Goal: Task Accomplishment & Management: Complete application form

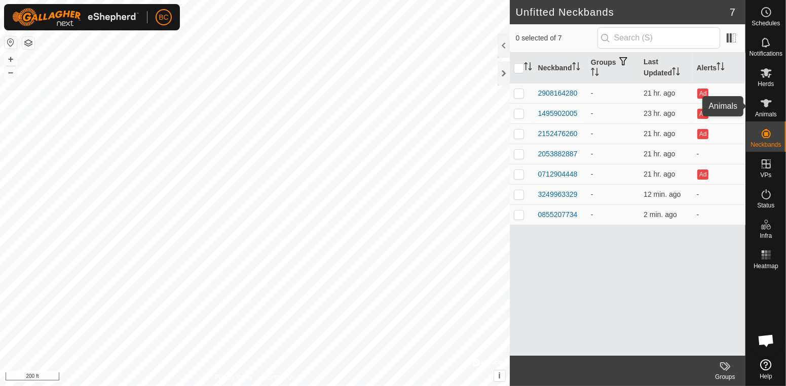
click at [765, 112] on span "Animals" at bounding box center [766, 114] width 22 height 6
click at [768, 88] on div "Herds" at bounding box center [766, 76] width 40 height 30
click div "Heiffers"
click input "checkbox"
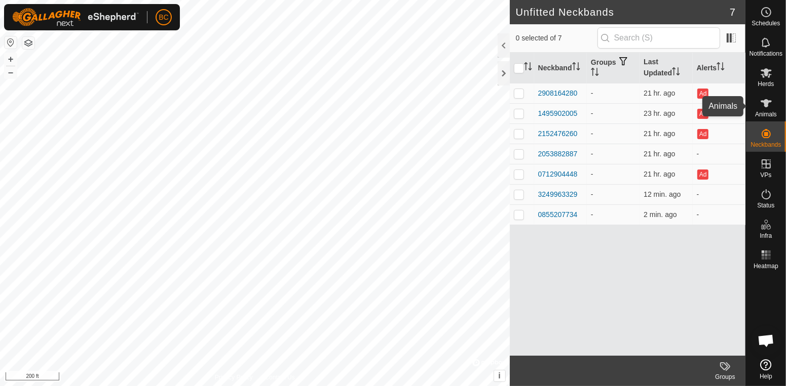
checkbox input "false"
click th "Animal"
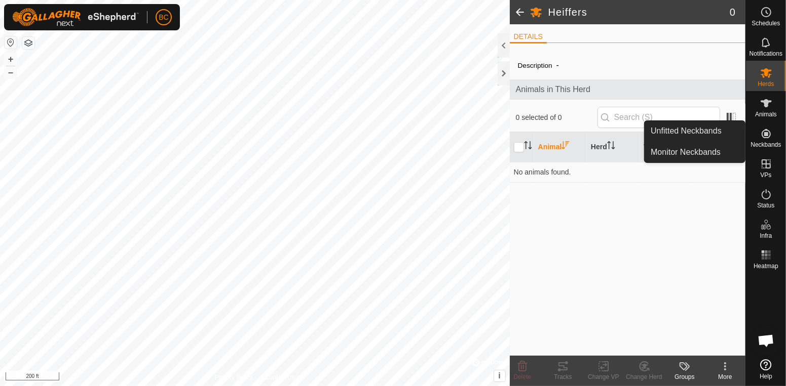
click at [763, 136] on icon at bounding box center [766, 134] width 12 height 12
click at [716, 132] on link "Unfitted Neckbands" at bounding box center [694, 131] width 100 height 20
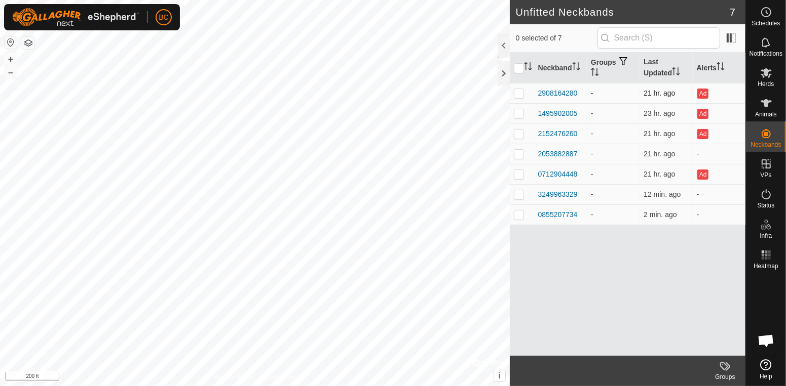
click at [519, 95] on p-checkbox at bounding box center [519, 93] width 10 height 8
checkbox input "true"
click at [764, 108] on icon at bounding box center [766, 103] width 12 height 12
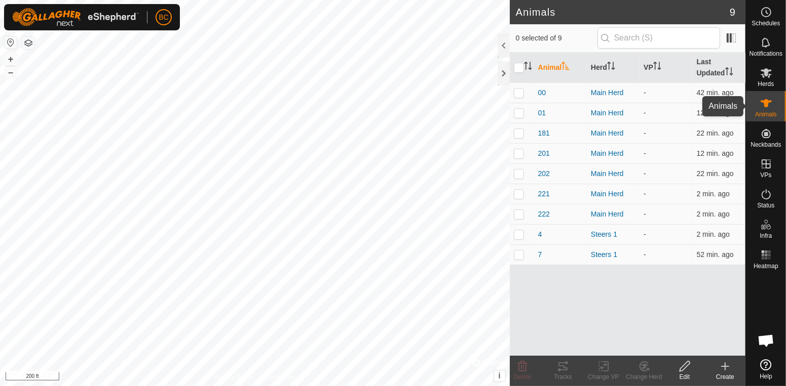
click at [767, 101] on icon at bounding box center [765, 103] width 11 height 8
click at [725, 364] on icon at bounding box center [725, 366] width 0 height 7
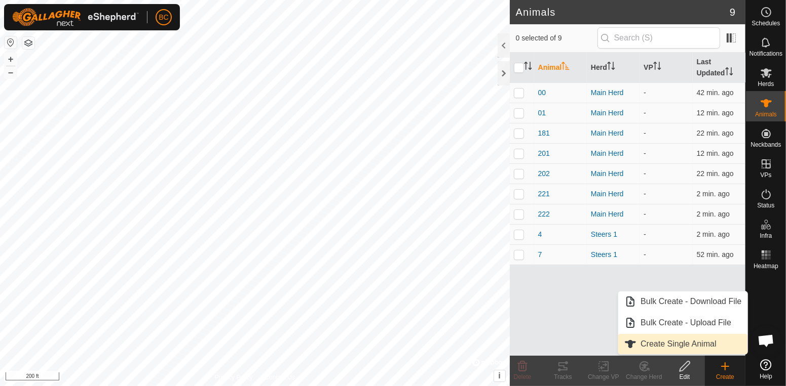
click at [711, 346] on link "Create Single Animal" at bounding box center [682, 344] width 129 height 20
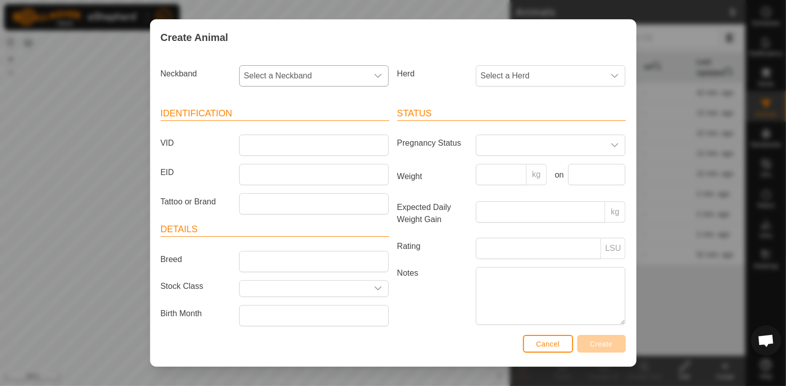
click at [379, 79] on icon "dropdown trigger" at bounding box center [378, 76] width 8 height 8
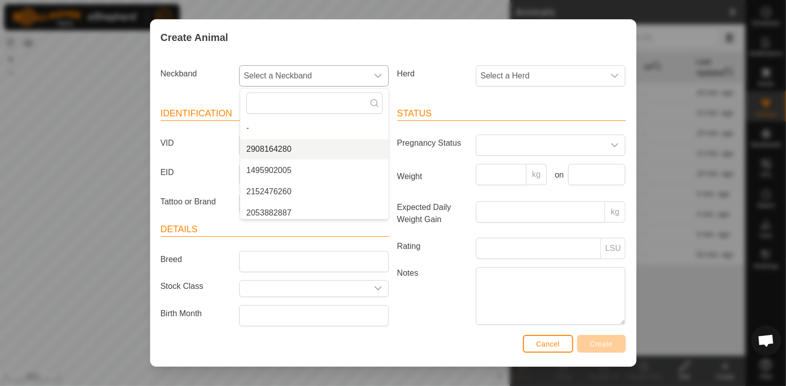
type input "9"
click at [320, 153] on li "2908164280" at bounding box center [314, 149] width 148 height 20
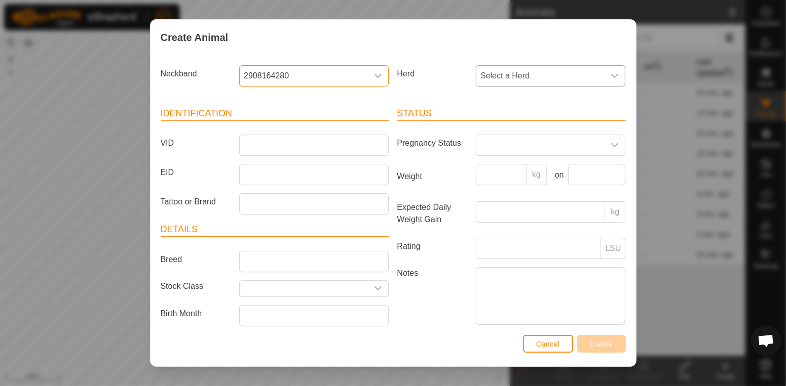
click at [564, 75] on span "Select a Herd" at bounding box center [540, 76] width 128 height 20
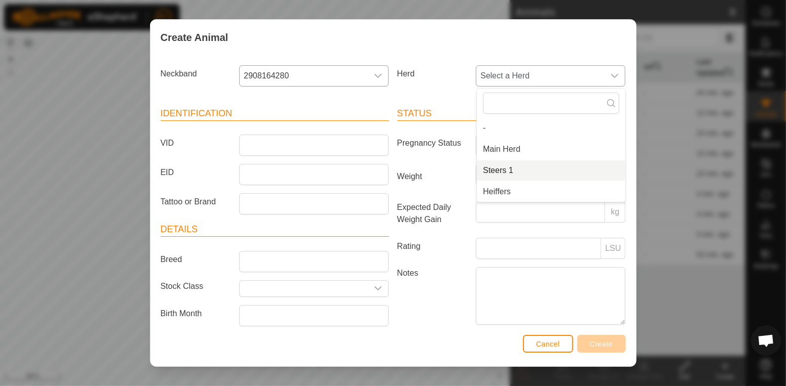
click at [553, 168] on li "Steers 1" at bounding box center [551, 171] width 148 height 20
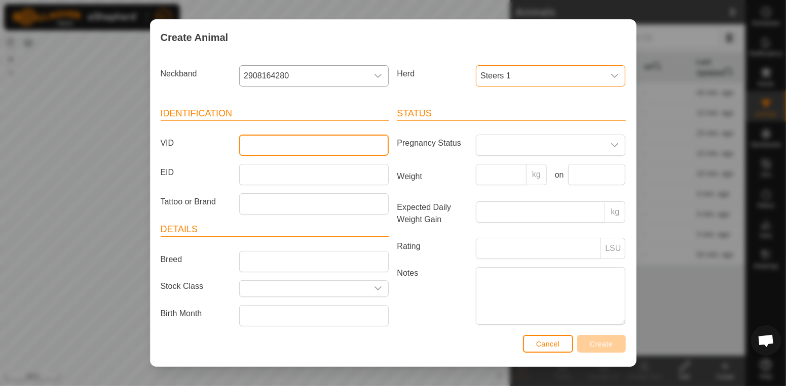
click at [314, 149] on input "VID" at bounding box center [313, 145] width 149 height 21
type input "9"
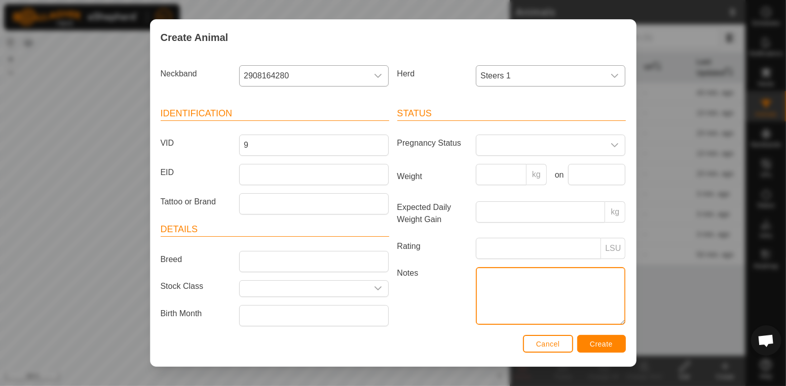
click at [514, 287] on textarea "Notes" at bounding box center [550, 296] width 149 height 58
click at [550, 279] on textarea "Really should be #n8" at bounding box center [550, 296] width 149 height 58
type textarea "Really should be #8 Banded 10/02/2025"
drag, startPoint x: 479, startPoint y: 277, endPoint x: 568, endPoint y: 289, distance: 90.0
click at [568, 289] on textarea "Really should be #8 Banded 10/02/2025" at bounding box center [550, 296] width 149 height 58
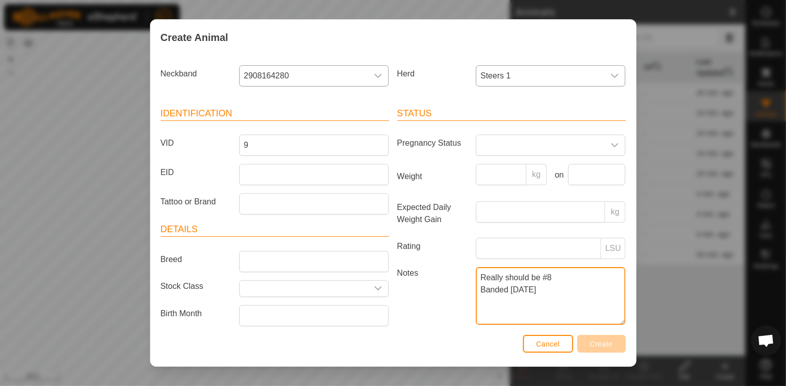
click at [515, 289] on textarea "Really should be #8 Banded 10/02/2025" at bounding box center [550, 296] width 149 height 58
drag, startPoint x: 481, startPoint y: 278, endPoint x: 565, endPoint y: 300, distance: 87.0
click at [565, 300] on textarea "Really should be #8 Banded 10/02/2025" at bounding box center [550, 296] width 149 height 58
click at [546, 294] on textarea "Really should be #8 Banded 10/02/2025" at bounding box center [550, 296] width 149 height 58
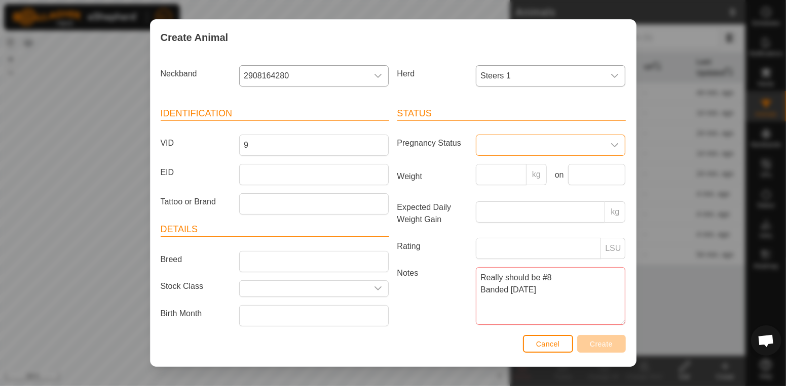
click at [596, 141] on span at bounding box center [540, 145] width 128 height 20
click at [460, 199] on article "Status Pregnancy Status Empty Dry Joined Pregnant Wet/Lactating Wet Joined Weig…" at bounding box center [511, 224] width 228 height 235
click at [380, 293] on icon "dropdown trigger" at bounding box center [378, 289] width 8 height 8
click at [538, 341] on span "Cancel" at bounding box center [548, 344] width 24 height 8
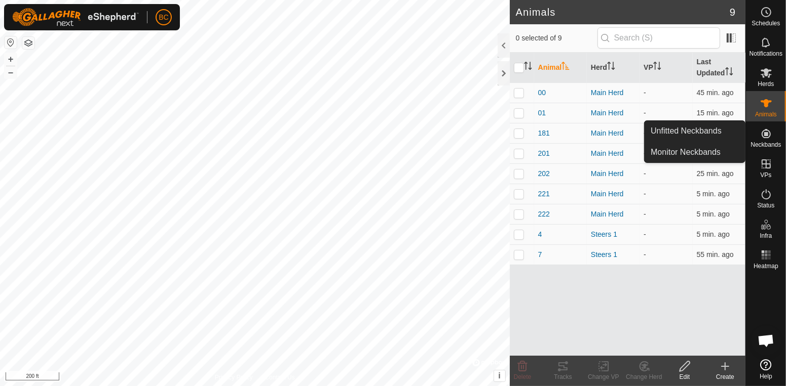
click at [765, 131] on icon at bounding box center [766, 134] width 12 height 12
click at [725, 132] on link "Unfitted Neckbands" at bounding box center [694, 131] width 100 height 20
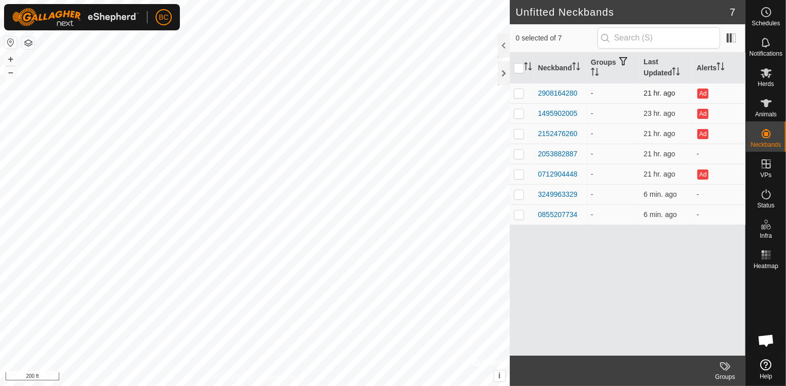
click at [518, 96] on p-checkbox at bounding box center [519, 93] width 10 height 8
checkbox input "true"
click at [725, 368] on icon at bounding box center [724, 367] width 8 height 8
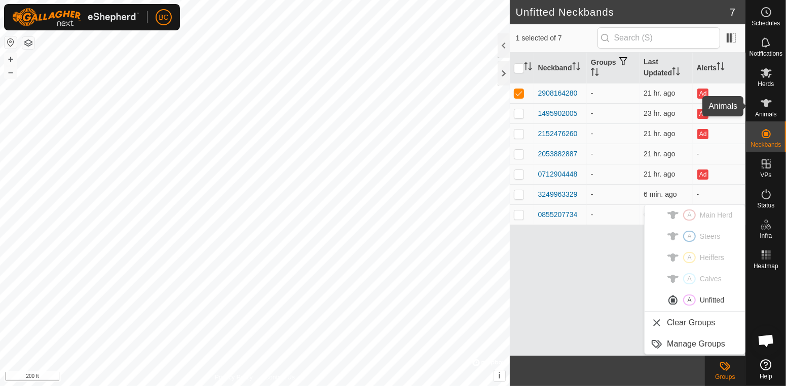
click at [766, 106] on icon at bounding box center [765, 103] width 11 height 8
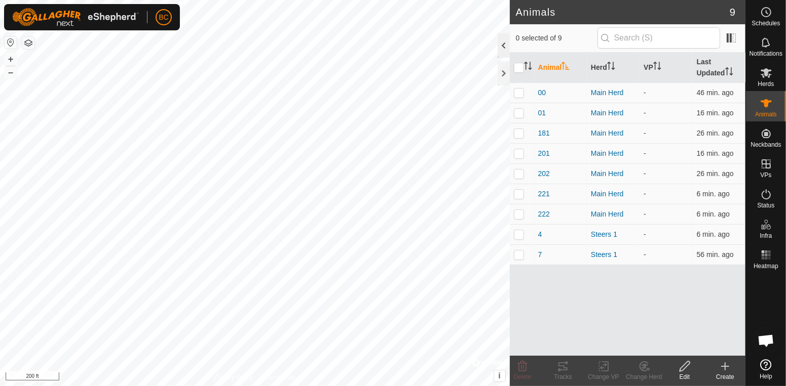
click at [501, 51] on div at bounding box center [503, 45] width 12 height 24
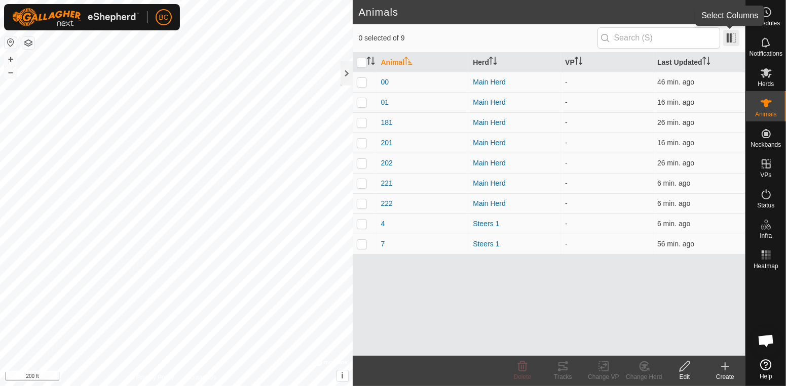
click at [726, 38] on span at bounding box center [731, 38] width 16 height 16
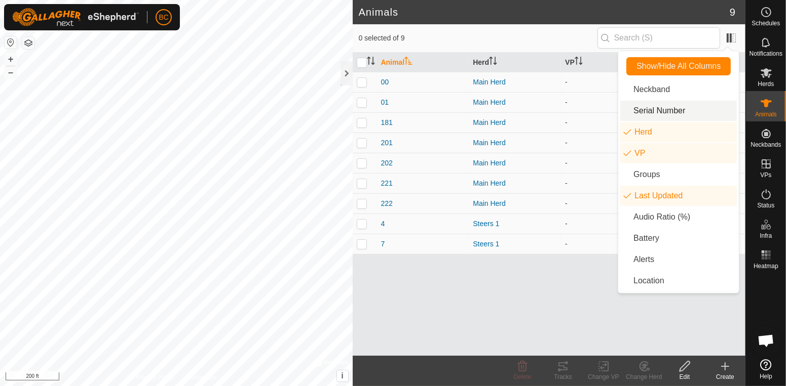
click at [690, 109] on li "Serial Number" at bounding box center [678, 111] width 116 height 20
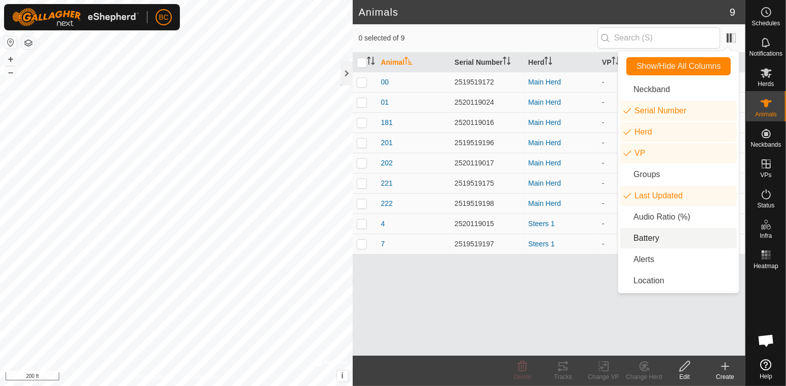
click at [647, 240] on li "Battery" at bounding box center [678, 238] width 116 height 20
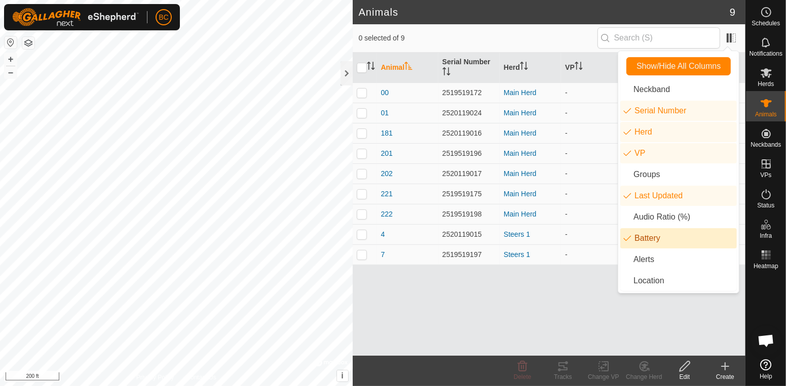
click at [588, 281] on div "Animal Serial Number Herd VP Last Updated Battery 00 2519519172 Main Herd - 46 …" at bounding box center [549, 204] width 393 height 303
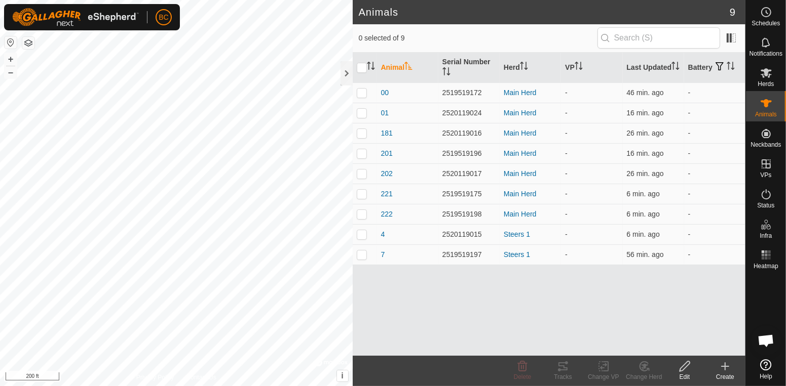
click at [726, 373] on div "Create" at bounding box center [725, 377] width 41 height 9
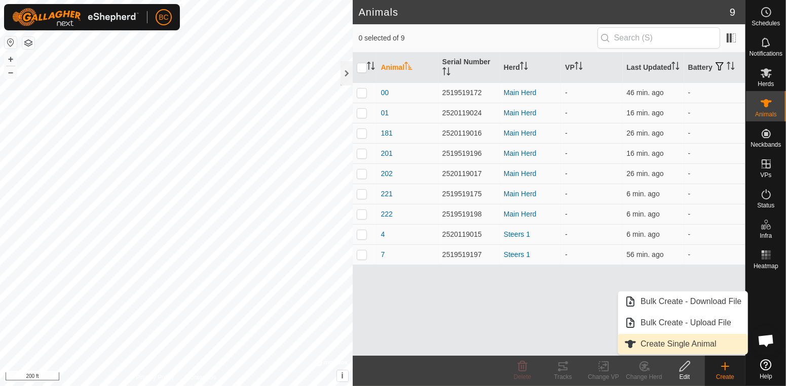
click at [704, 347] on link "Create Single Animal" at bounding box center [682, 344] width 129 height 20
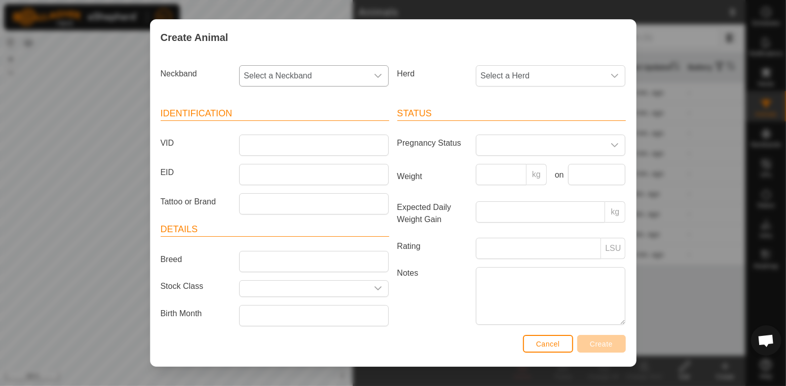
click at [381, 74] on icon "dropdown trigger" at bounding box center [378, 76] width 8 height 8
click at [349, 169] on li "1495902005" at bounding box center [314, 171] width 148 height 20
click at [497, 75] on span "Select a Herd" at bounding box center [540, 76] width 128 height 20
click at [499, 78] on span "Select a Herd" at bounding box center [540, 76] width 128 height 20
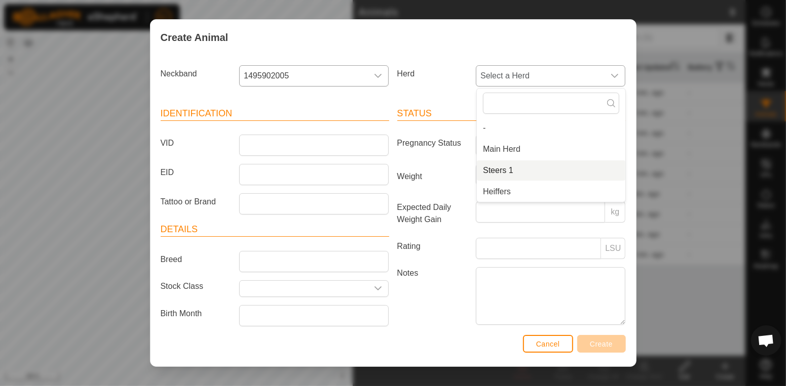
click at [511, 173] on li "Steers 1" at bounding box center [551, 171] width 148 height 20
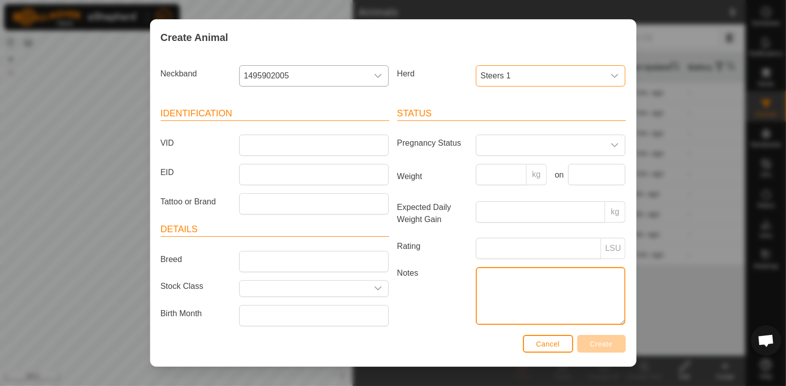
click at [500, 276] on textarea "Notes" at bounding box center [550, 296] width 149 height 58
type textarea "2025 steer"
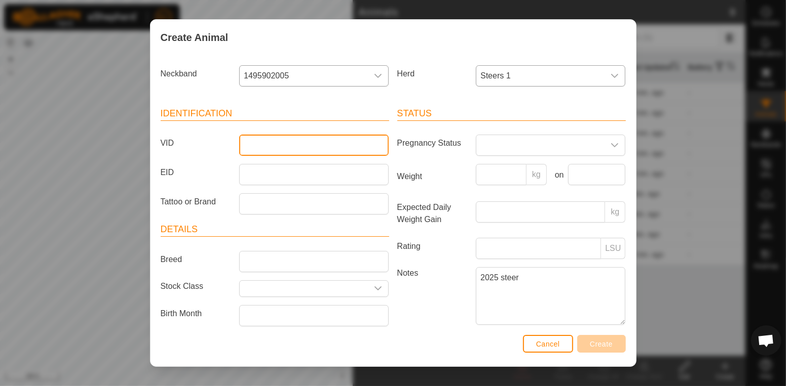
click at [321, 143] on input "VID" at bounding box center [313, 145] width 149 height 21
type input "?"
type input "unsure"
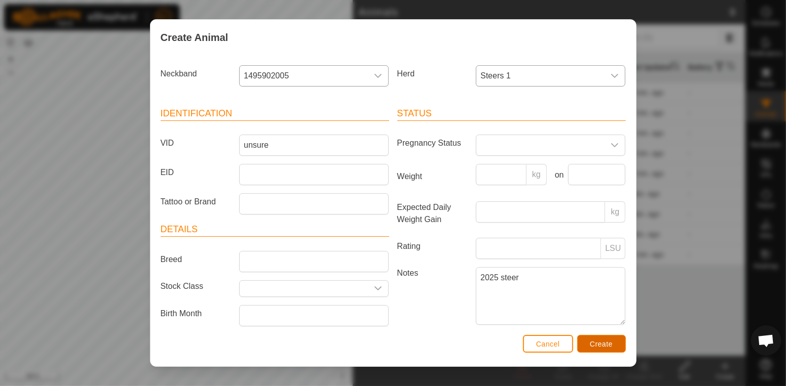
click at [601, 343] on span "Create" at bounding box center [601, 344] width 23 height 8
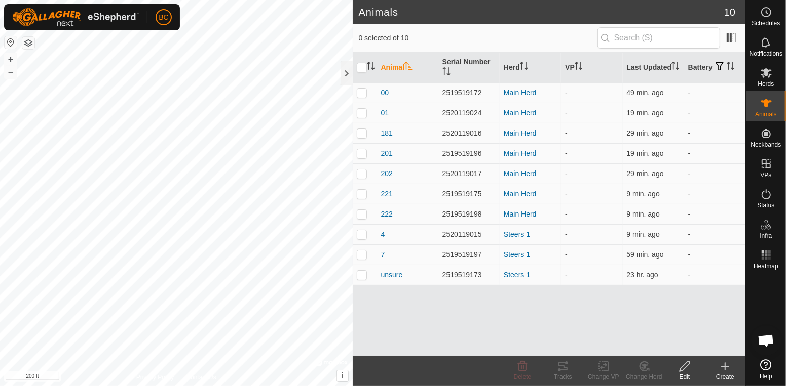
click at [725, 374] on div "Create" at bounding box center [725, 377] width 41 height 9
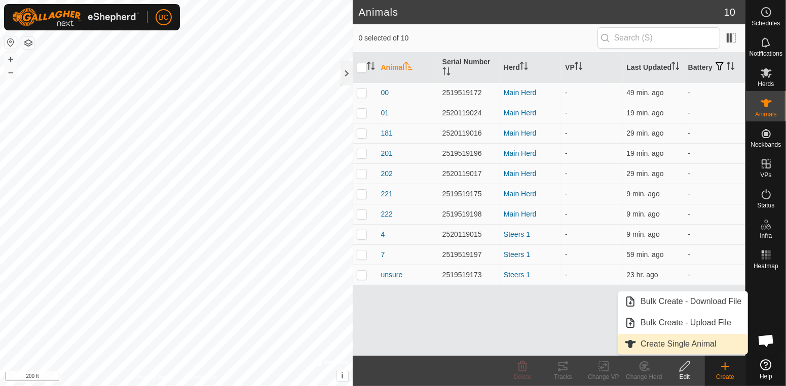
click at [720, 347] on link "Create Single Animal" at bounding box center [682, 344] width 129 height 20
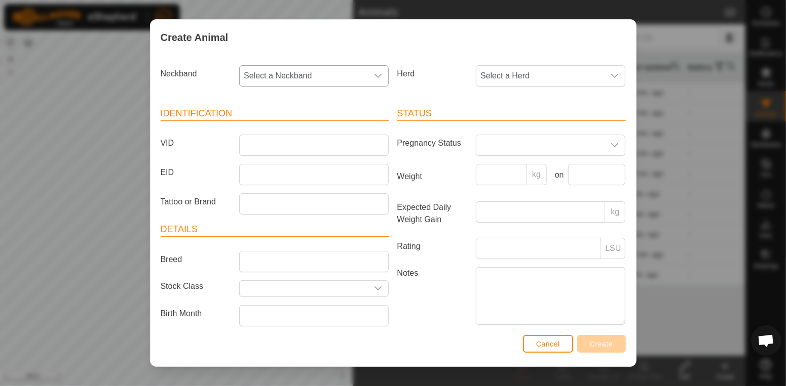
click at [376, 79] on icon "dropdown trigger" at bounding box center [378, 76] width 8 height 8
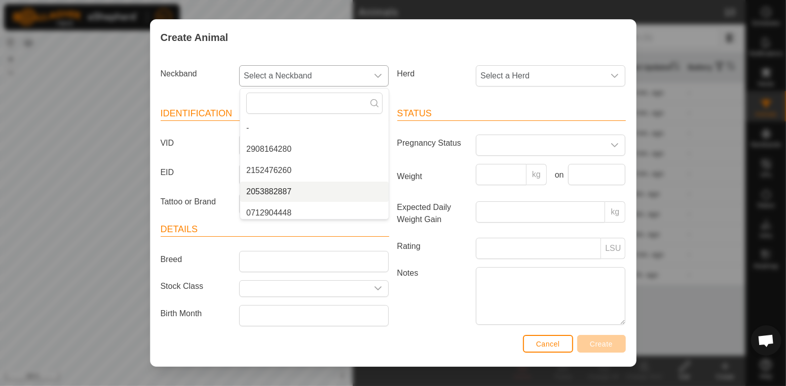
click at [340, 191] on li "2053882887" at bounding box center [314, 192] width 148 height 20
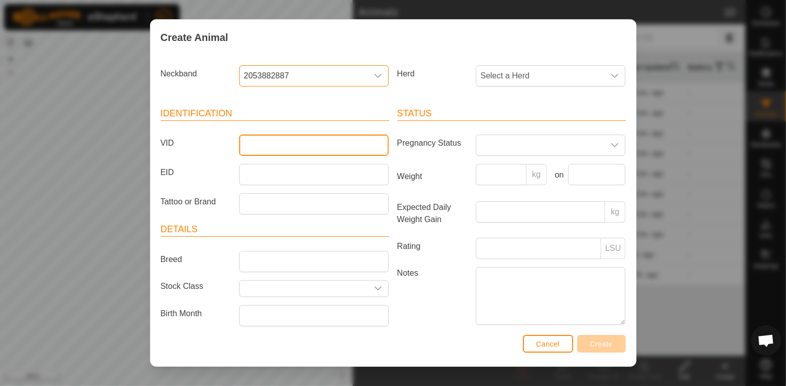
click at [324, 151] on input "VID" at bounding box center [313, 145] width 149 height 21
type input "252"
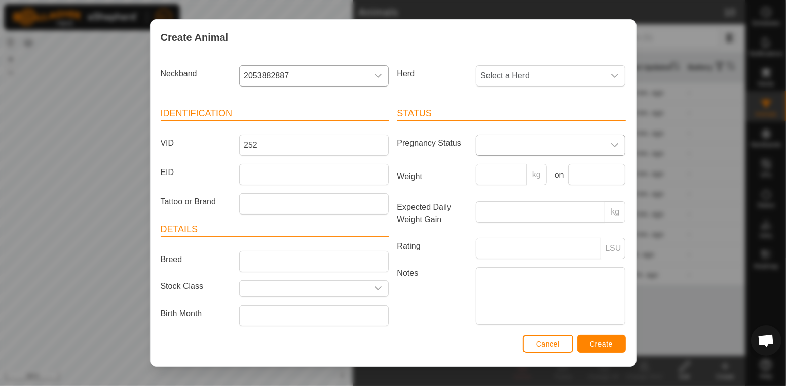
click at [483, 149] on span at bounding box center [540, 145] width 128 height 20
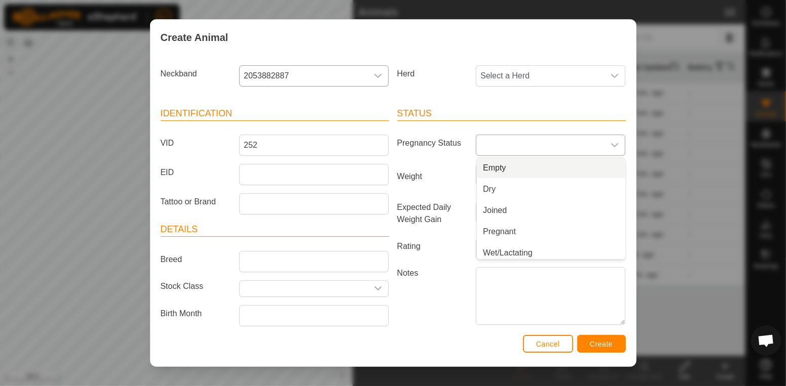
click at [491, 171] on li "Empty" at bounding box center [551, 168] width 148 height 20
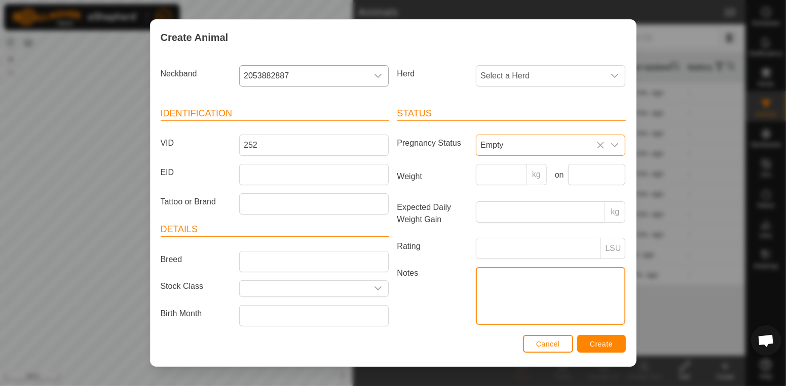
click at [496, 276] on textarea "Notes" at bounding box center [550, 296] width 149 height 58
type textarea "2025 heiffer early spring"
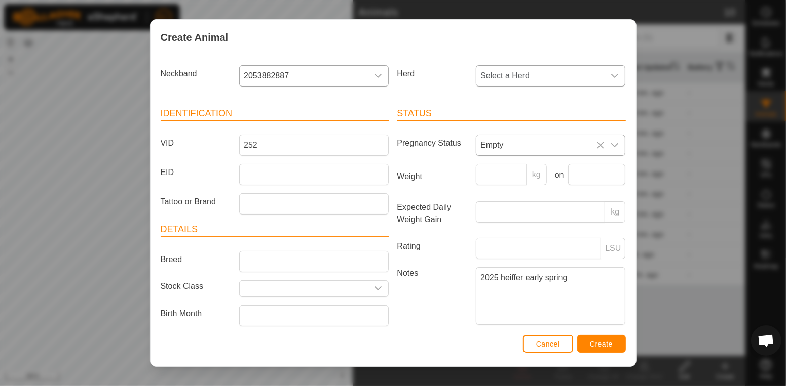
click at [580, 85] on span "Select a Herd" at bounding box center [540, 76] width 128 height 20
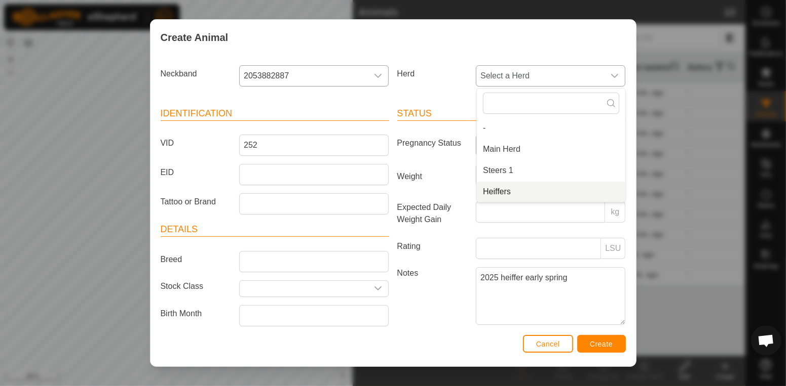
click at [557, 190] on li "Heiffers" at bounding box center [551, 192] width 148 height 20
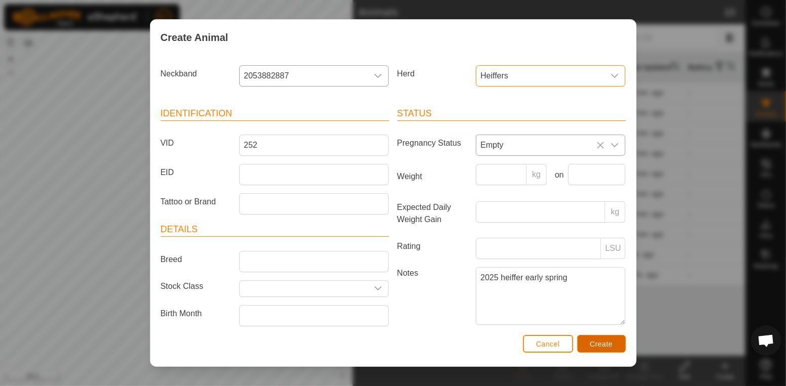
click at [592, 341] on span "Create" at bounding box center [601, 344] width 23 height 8
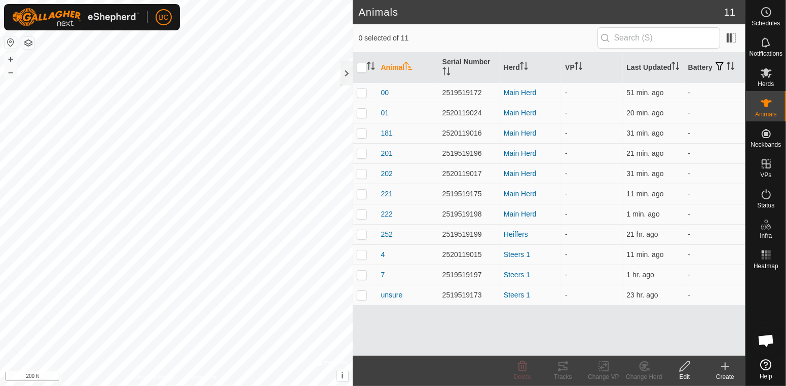
click at [725, 368] on icon at bounding box center [725, 366] width 0 height 7
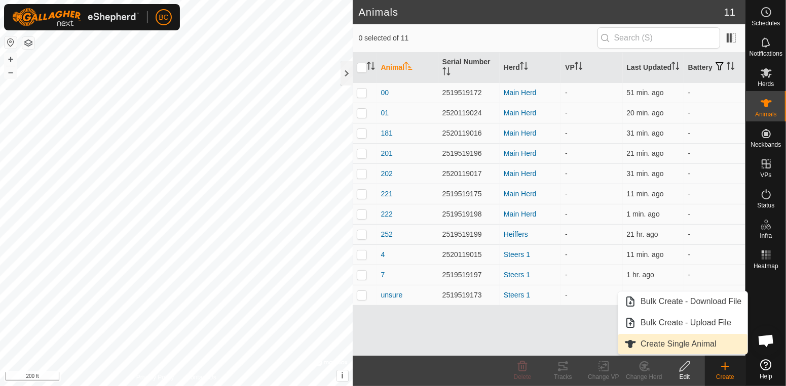
click at [703, 340] on span "Create Single Animal" at bounding box center [677, 344] width 75 height 12
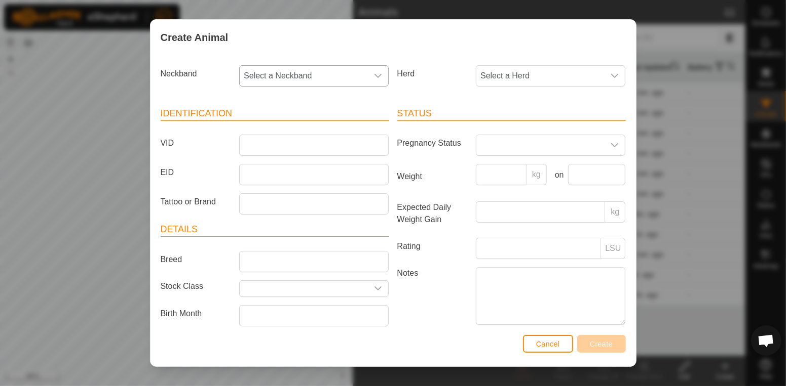
click at [378, 79] on icon "dropdown trigger" at bounding box center [378, 76] width 8 height 8
click at [353, 195] on li "0712904448" at bounding box center [314, 192] width 148 height 20
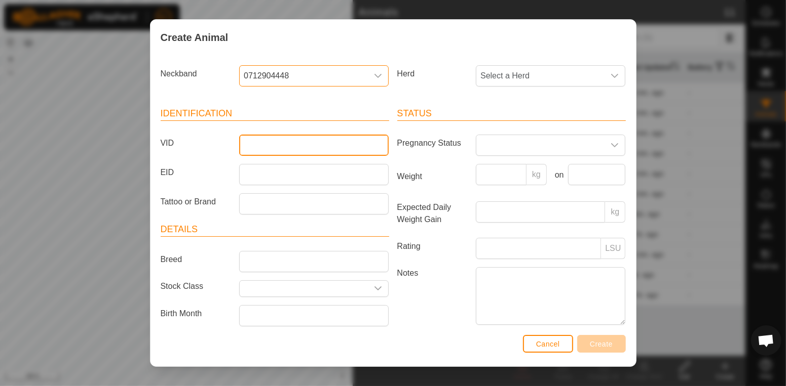
click at [341, 147] on input "VID" at bounding box center [313, 145] width 149 height 21
type input "204"
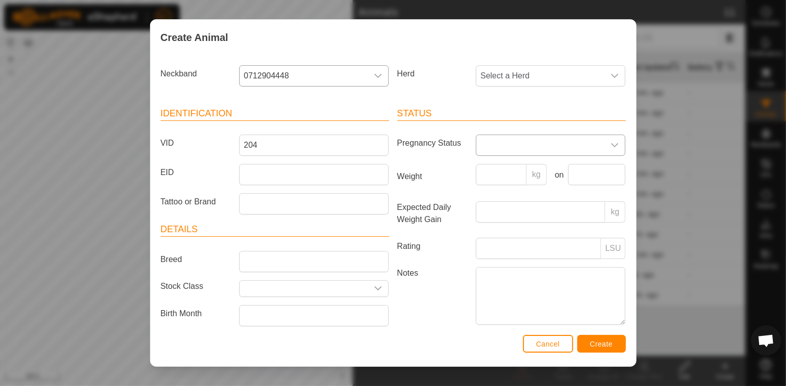
click at [484, 141] on span at bounding box center [540, 145] width 128 height 20
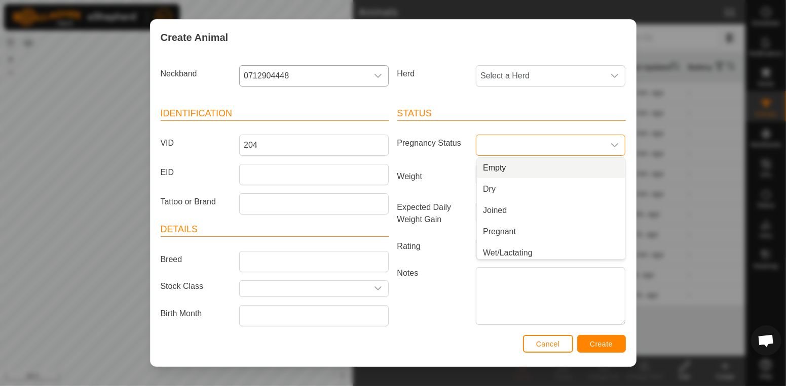
click at [490, 168] on span "Empty" at bounding box center [494, 168] width 23 height 12
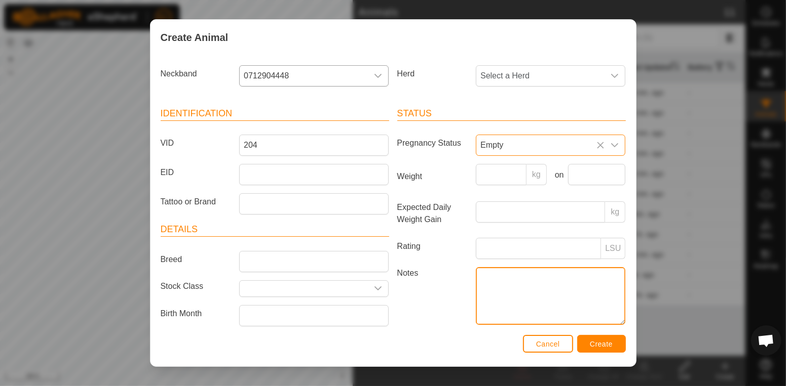
click at [493, 272] on textarea "Notes" at bounding box center [550, 296] width 149 height 58
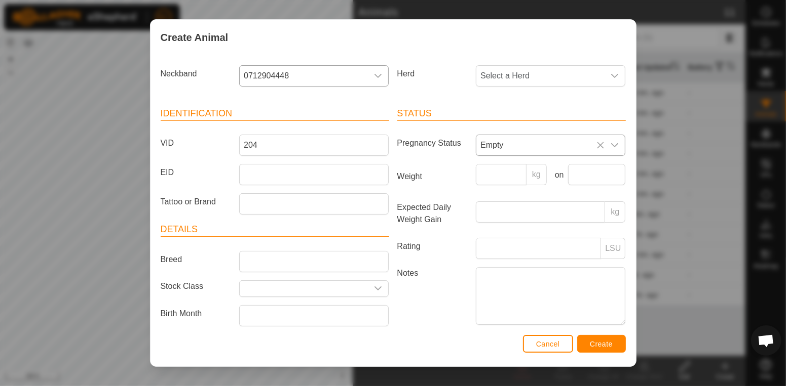
click at [611, 146] on icon "dropdown trigger" at bounding box center [614, 145] width 8 height 8
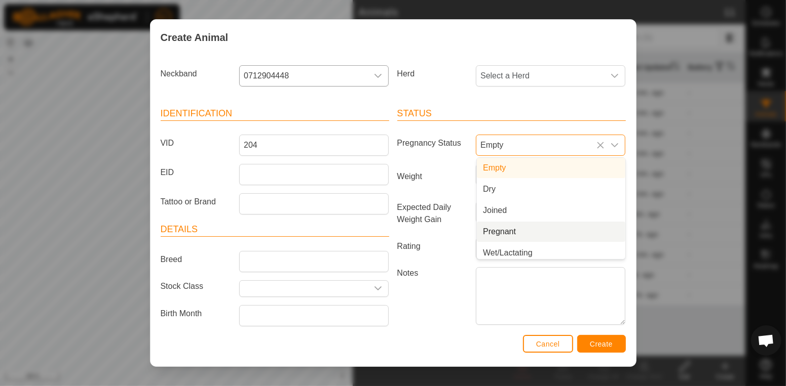
click at [577, 229] on li "Pregnant" at bounding box center [551, 232] width 148 height 20
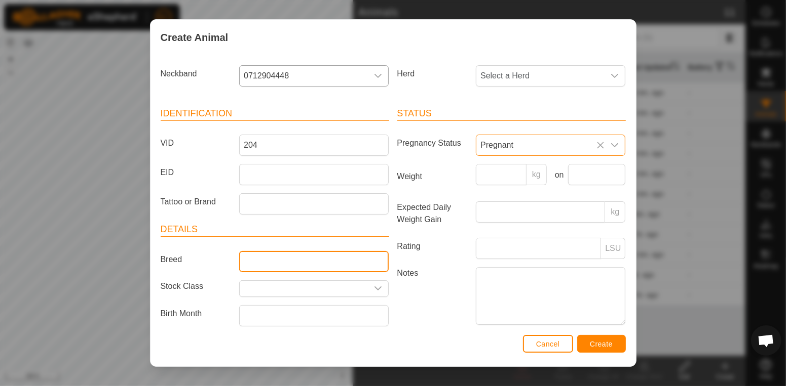
click at [378, 259] on input "Breed" at bounding box center [313, 261] width 149 height 21
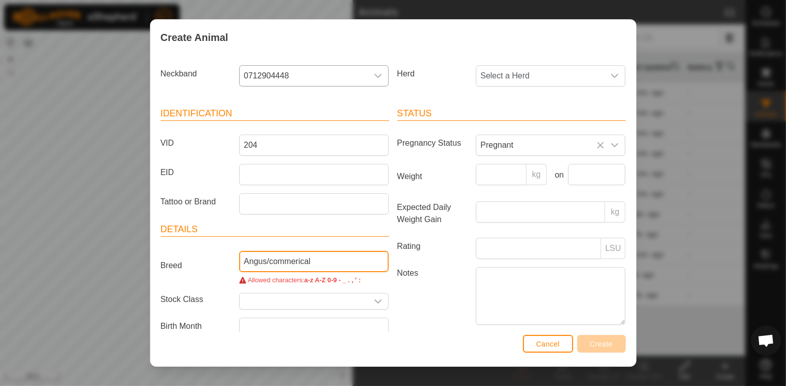
click at [269, 265] on input "Angus/commerical" at bounding box center [313, 261] width 149 height 21
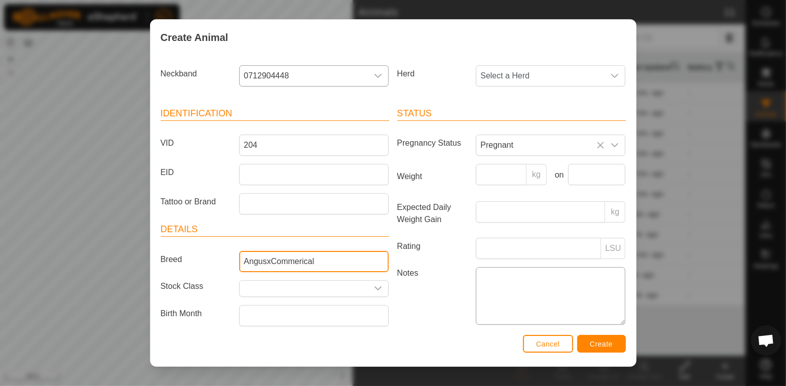
type input "AngusxCommerical"
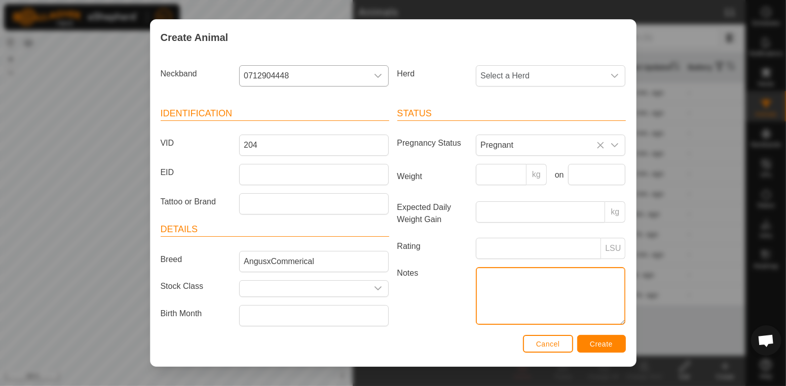
click at [483, 277] on textarea "Notes" at bounding box center [550, 296] width 149 height 58
type textarea "Born on farm in 2020"
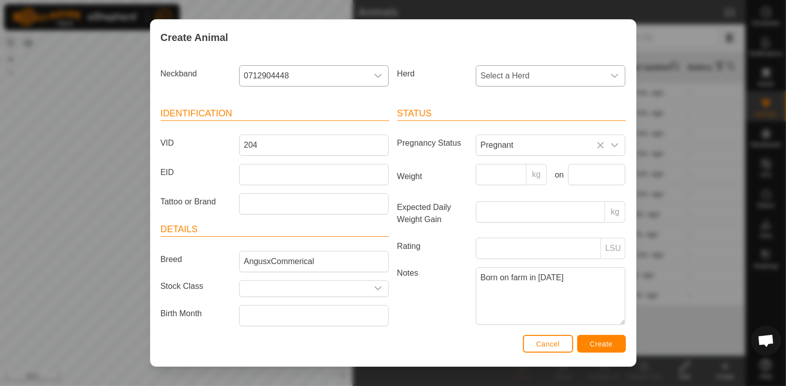
click at [622, 73] on div "dropdown trigger" at bounding box center [614, 76] width 20 height 20
click at [587, 153] on li "Main Herd" at bounding box center [551, 149] width 148 height 20
click at [602, 347] on span "Create" at bounding box center [601, 344] width 23 height 8
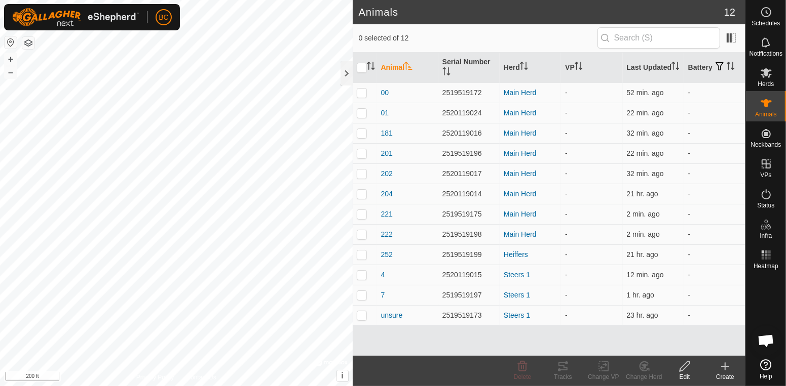
click at [724, 370] on icon at bounding box center [725, 367] width 12 height 12
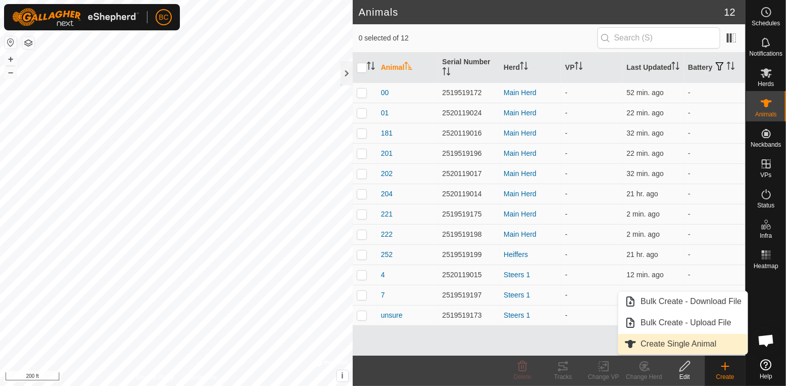
click at [703, 345] on span "Create Single Animal" at bounding box center [677, 344] width 75 height 12
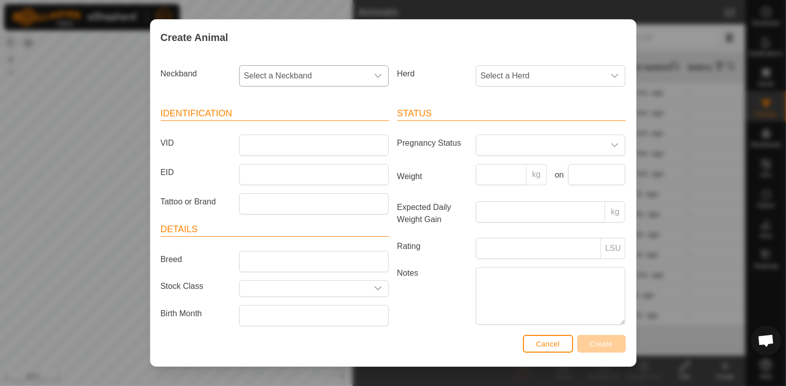
click at [381, 74] on icon "dropdown trigger" at bounding box center [378, 76] width 7 height 4
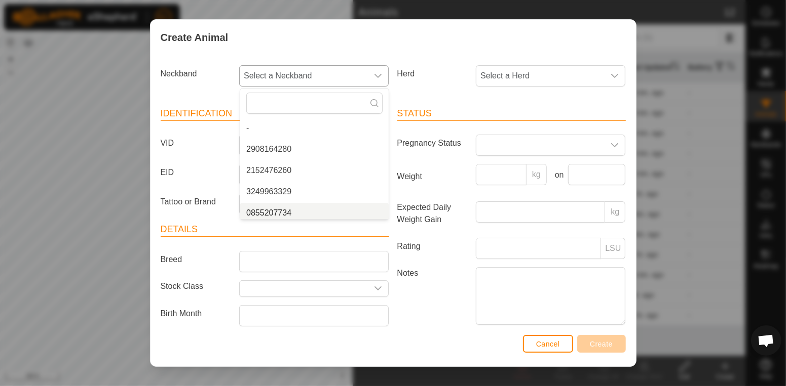
scroll to position [4, 0]
type input "7"
click at [318, 212] on li "0855207734" at bounding box center [314, 210] width 148 height 20
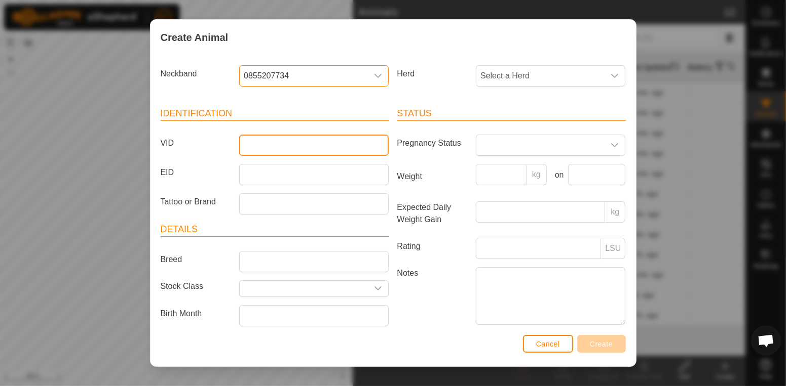
click at [315, 142] on input "VID" at bounding box center [313, 145] width 149 height 21
type input "7x"
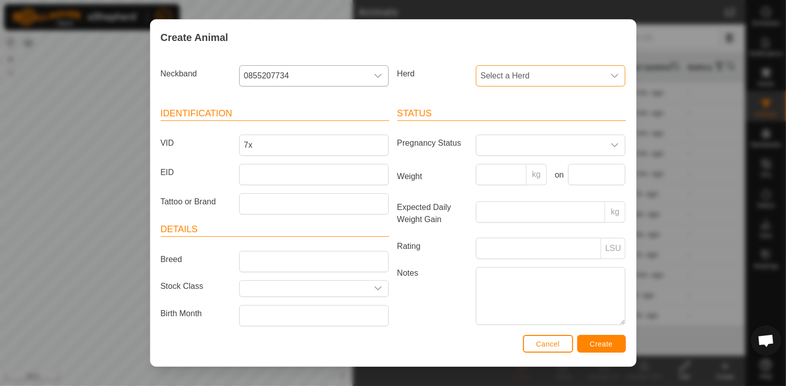
click at [558, 82] on span "Select a Herd" at bounding box center [540, 76] width 128 height 20
click at [550, 176] on li "Steers 1" at bounding box center [551, 171] width 148 height 20
click at [549, 294] on textarea "Notes" at bounding box center [550, 296] width 149 height 58
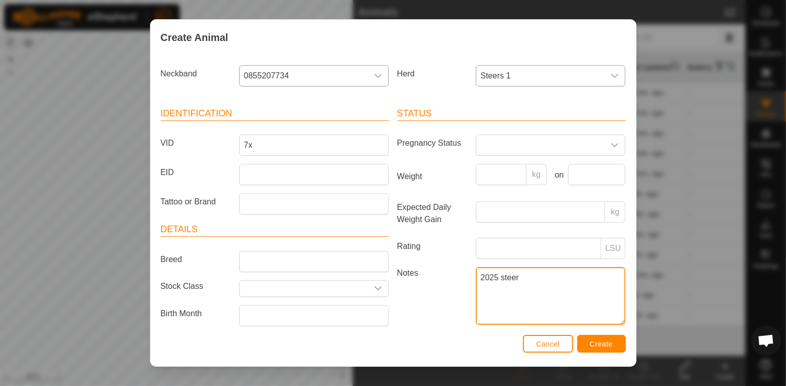
type textarea "2025 steer"
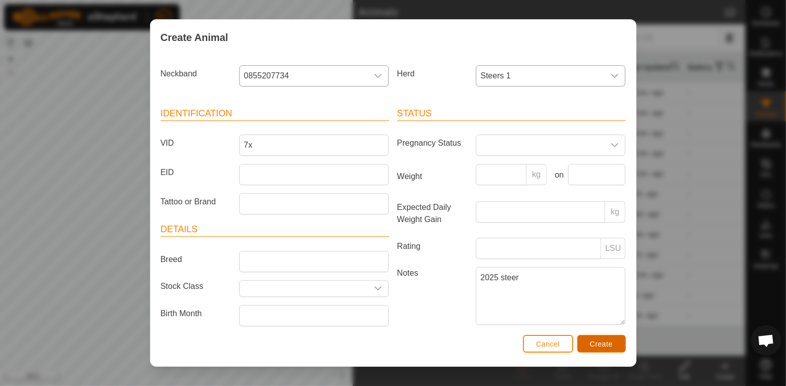
click at [591, 346] on span "Create" at bounding box center [601, 344] width 23 height 8
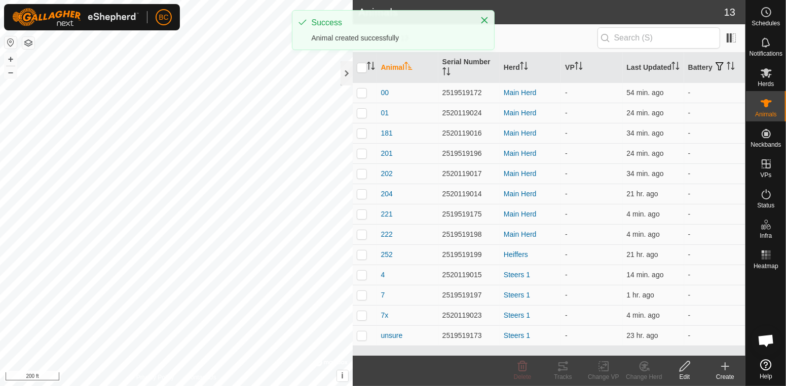
click at [729, 368] on icon at bounding box center [725, 367] width 12 height 12
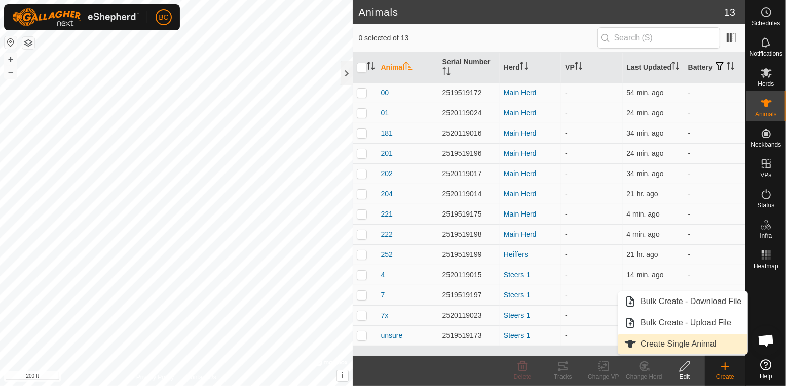
click at [709, 343] on span "Create Single Animal" at bounding box center [677, 344] width 75 height 12
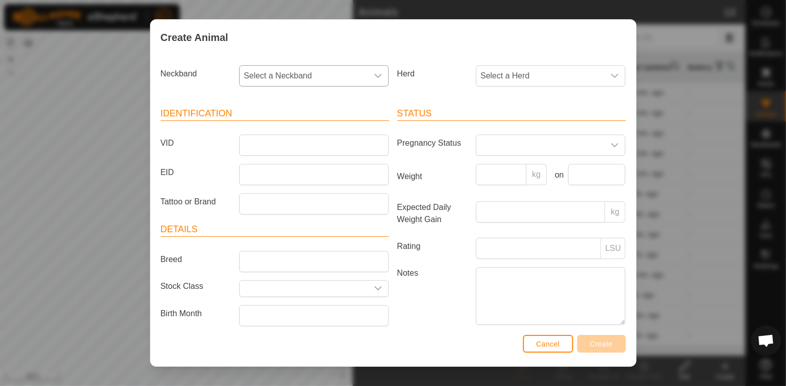
click at [376, 78] on icon "dropdown trigger" at bounding box center [378, 76] width 8 height 8
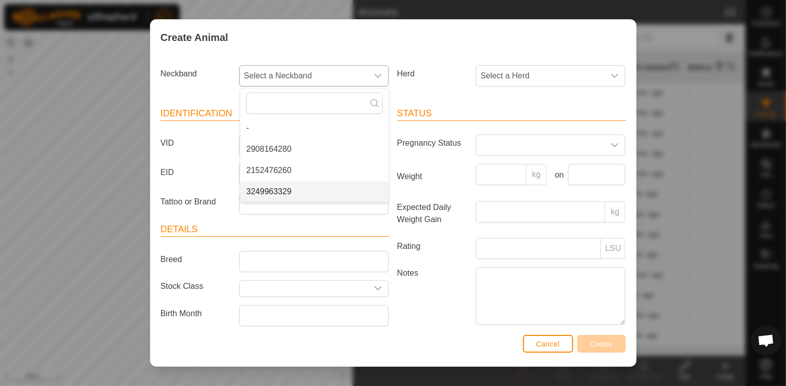
click at [352, 192] on li "3249963329" at bounding box center [314, 192] width 148 height 20
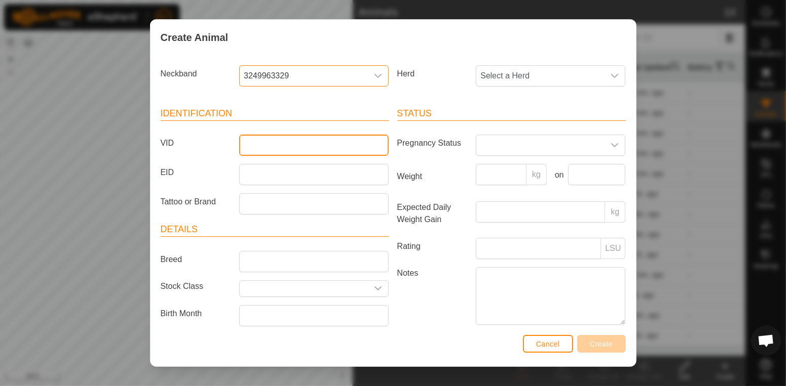
click at [340, 142] on input "VID" at bounding box center [313, 145] width 149 height 21
type input "8x"
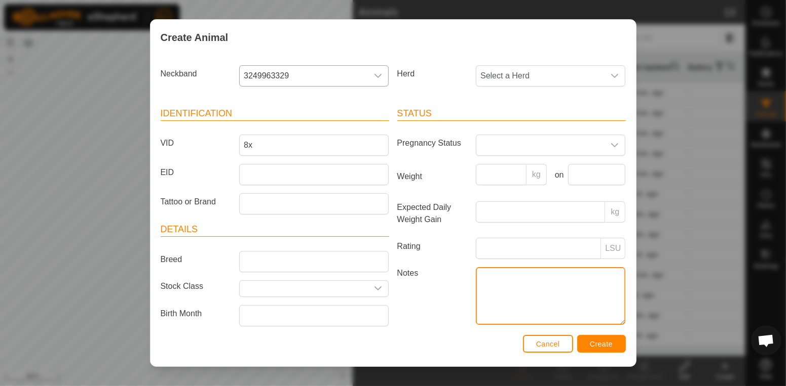
click at [494, 279] on textarea "Notes" at bounding box center [550, 296] width 149 height 58
type textarea "Is really heifer 251"
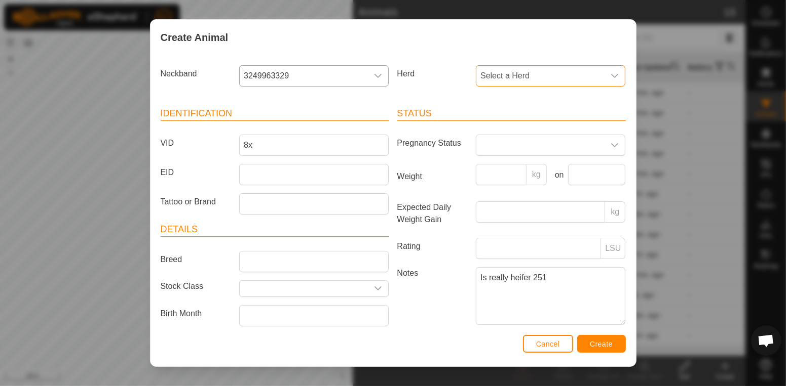
click at [527, 79] on span "Select a Herd" at bounding box center [540, 76] width 128 height 20
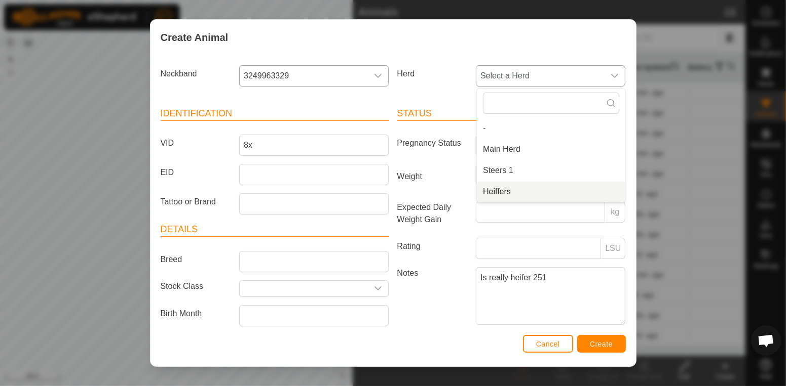
click at [521, 191] on li "Heiffers" at bounding box center [551, 192] width 148 height 20
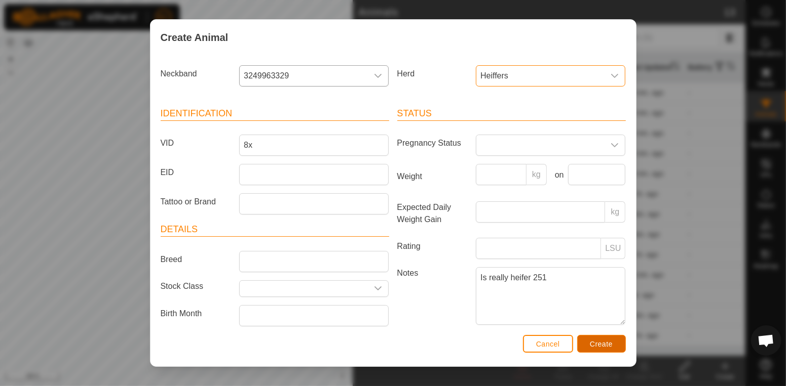
click at [591, 346] on span "Create" at bounding box center [601, 344] width 23 height 8
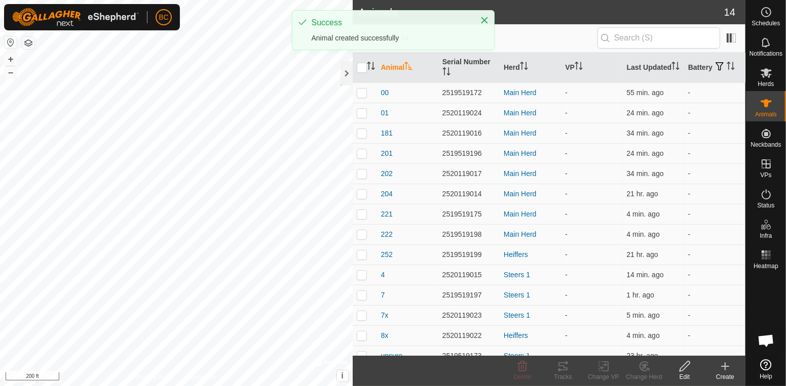
click at [715, 370] on create-svg-icon at bounding box center [725, 367] width 41 height 12
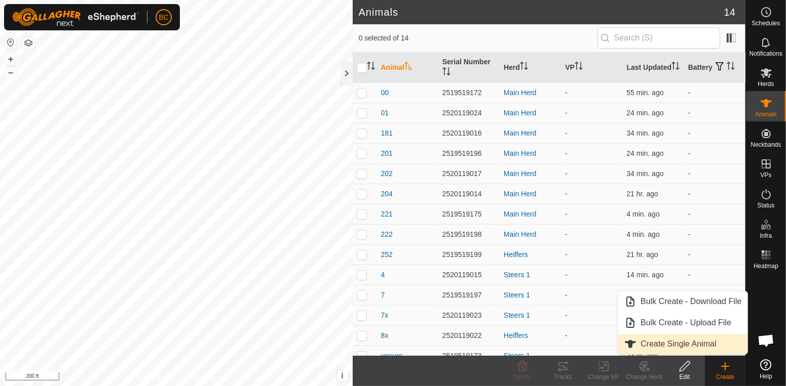
click at [701, 342] on link "Create Single Animal" at bounding box center [682, 344] width 129 height 20
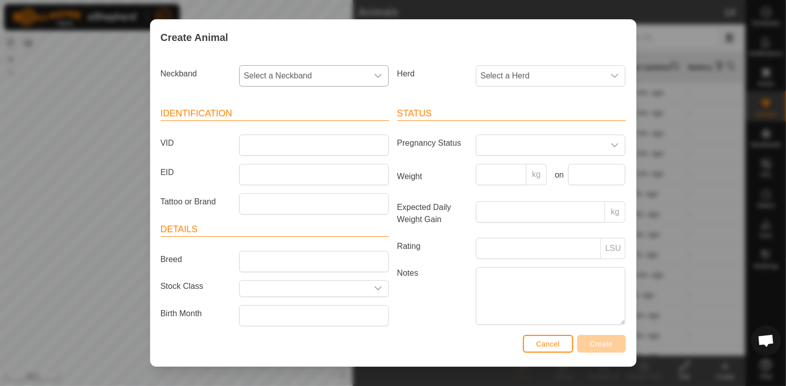
click at [379, 77] on icon "dropdown trigger" at bounding box center [378, 76] width 8 height 8
click at [354, 168] on li "2152476260" at bounding box center [314, 171] width 148 height 20
click at [330, 149] on input "VID" at bounding box center [313, 145] width 149 height 21
click at [499, 282] on textarea "Notes" at bounding box center [550, 296] width 149 height 58
type textarea "steer 2024"
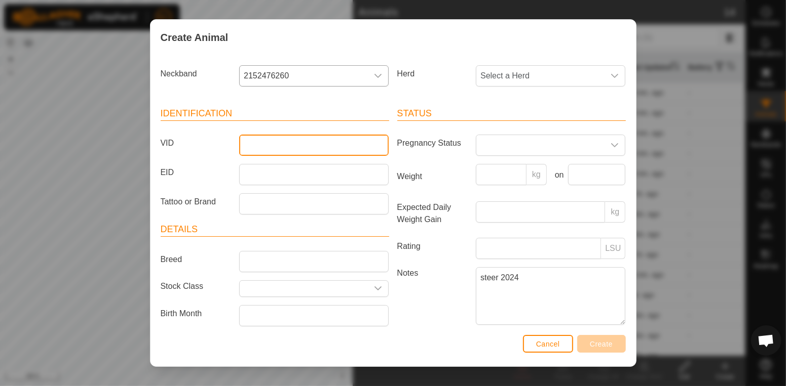
click at [355, 152] on input "VID" at bounding box center [313, 145] width 149 height 21
type input "xx"
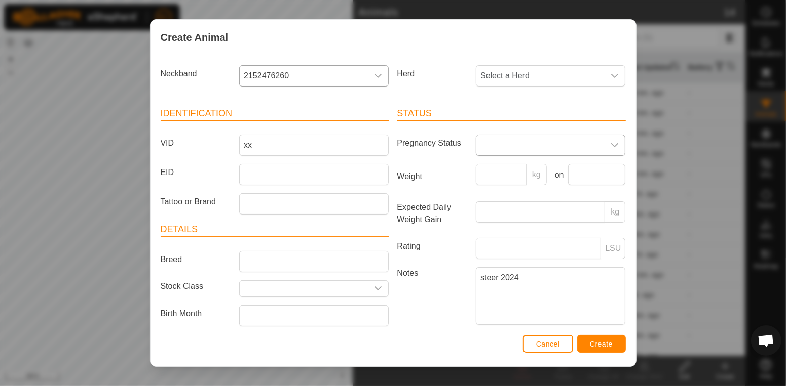
click at [535, 146] on span at bounding box center [540, 145] width 128 height 20
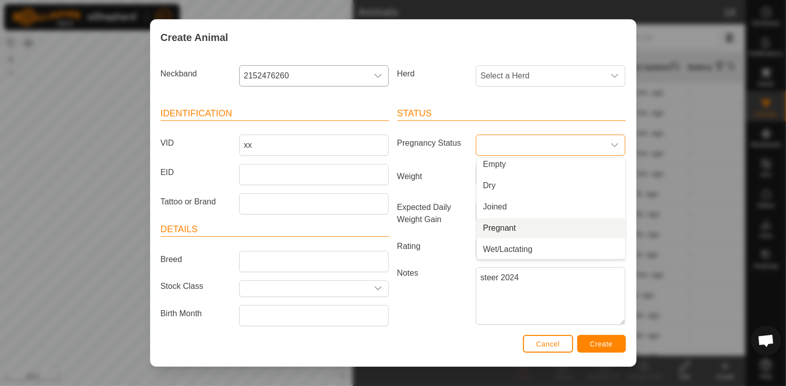
click at [656, 234] on div "Create Animal Neckband 2152476260 Herd Select a Herd Identification VID xx EID …" at bounding box center [393, 193] width 786 height 386
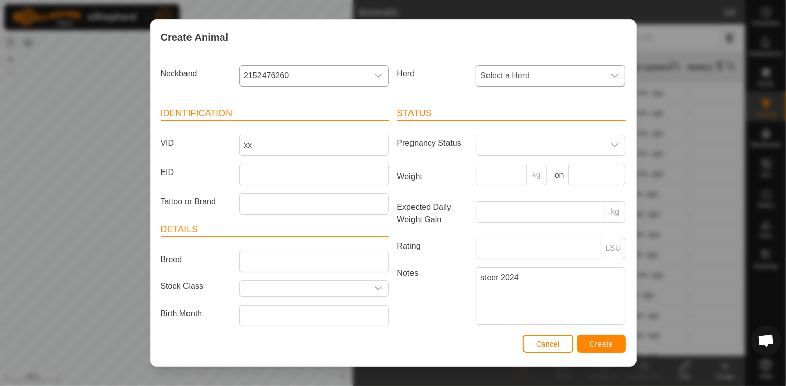
click at [556, 82] on span "Select a Herd" at bounding box center [540, 76] width 128 height 20
click at [539, 176] on li "Steers 1" at bounding box center [551, 171] width 148 height 20
click at [591, 340] on span "Create" at bounding box center [601, 344] width 23 height 8
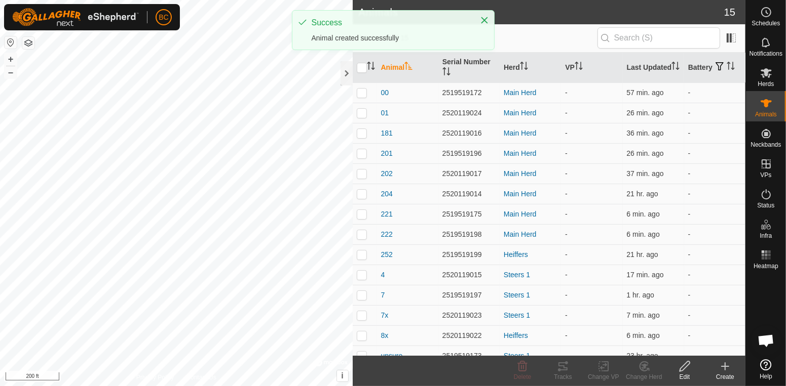
click at [723, 370] on icon at bounding box center [725, 367] width 12 height 12
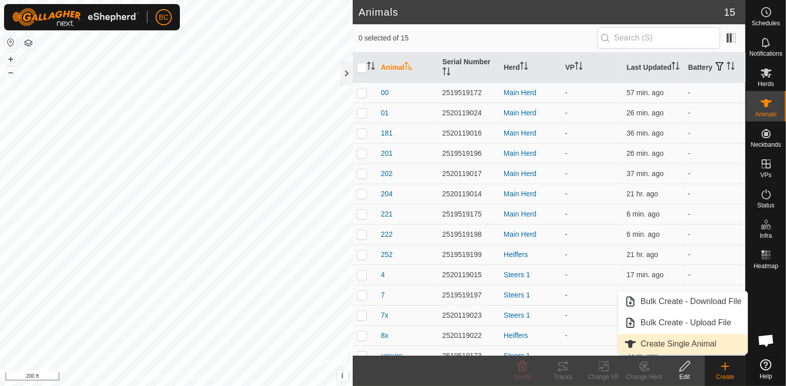
click at [712, 338] on link "Create Single Animal" at bounding box center [682, 344] width 129 height 20
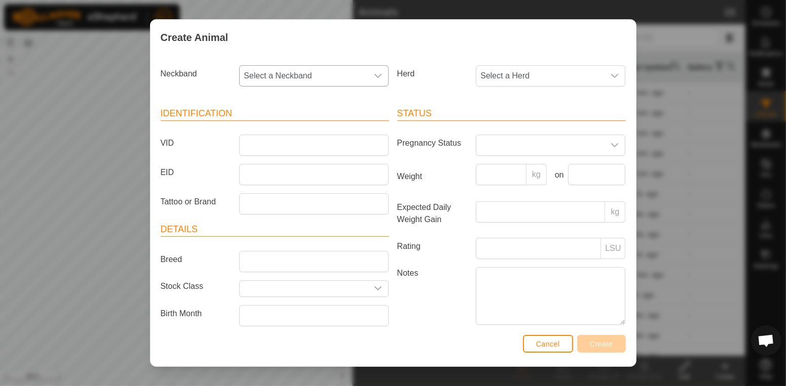
click at [378, 80] on icon "dropdown trigger" at bounding box center [378, 76] width 8 height 8
click at [360, 143] on li "2908164280" at bounding box center [314, 149] width 148 height 20
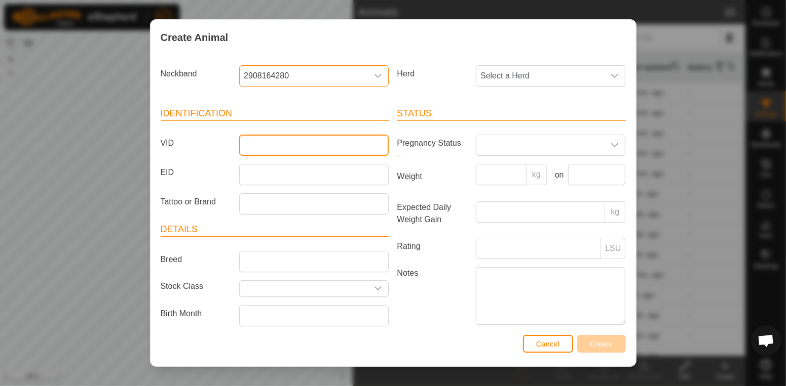
click at [360, 143] on input "VID" at bounding box center [313, 145] width 149 height 21
type input "2"
type input "9"
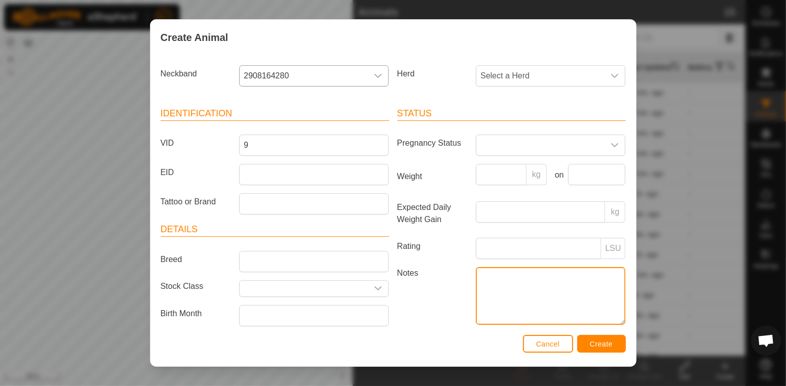
click at [502, 287] on textarea "Notes" at bounding box center [550, 296] width 149 height 58
type textarea "Really is 8"
click at [614, 77] on icon "dropdown trigger" at bounding box center [614, 76] width 7 height 4
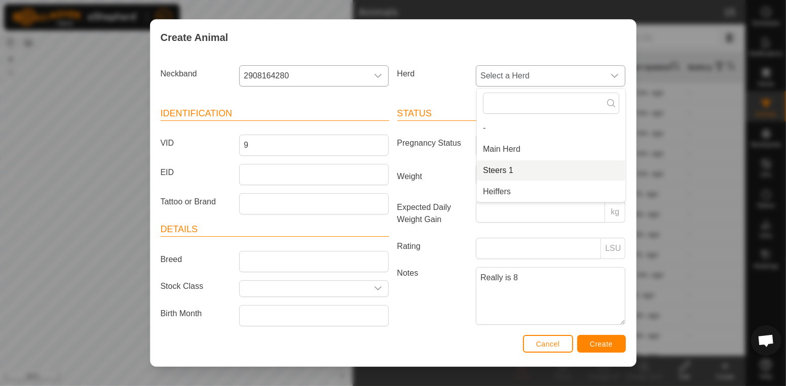
click at [591, 168] on li "Steers 1" at bounding box center [551, 171] width 148 height 20
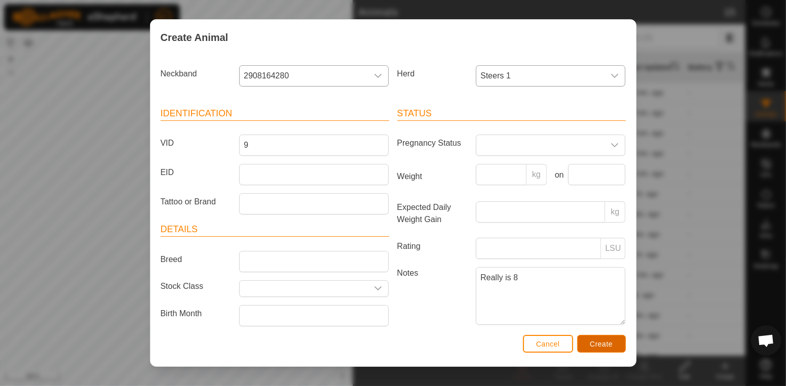
click at [600, 343] on span "Create" at bounding box center [601, 344] width 23 height 8
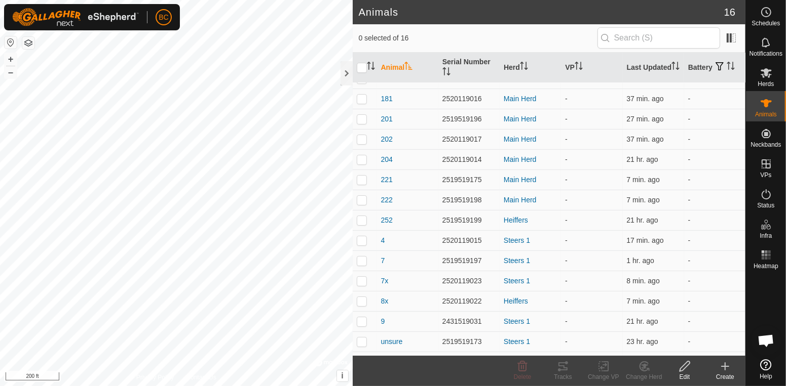
scroll to position [52, 0]
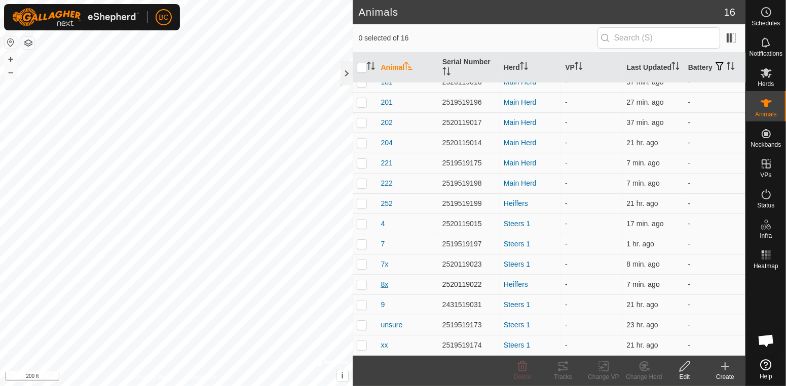
click at [383, 286] on span "8x" at bounding box center [385, 285] width 8 height 11
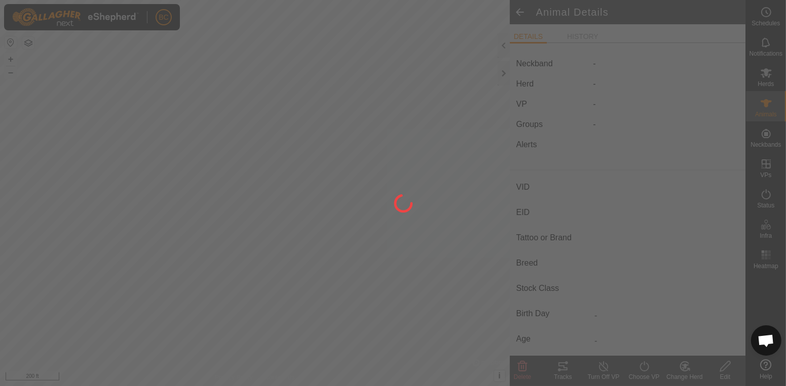
type input "8x"
type input "-"
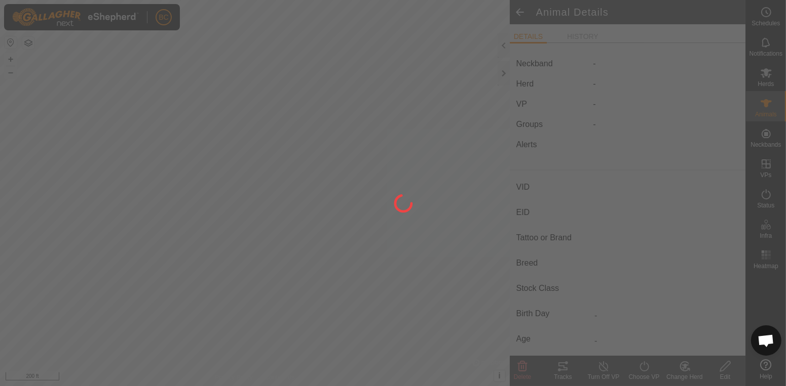
type input "0 kg"
type input "-"
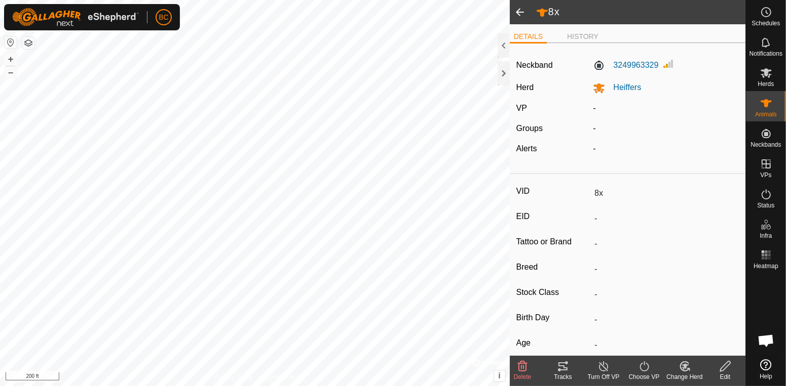
click at [723, 373] on div "Edit" at bounding box center [725, 377] width 41 height 9
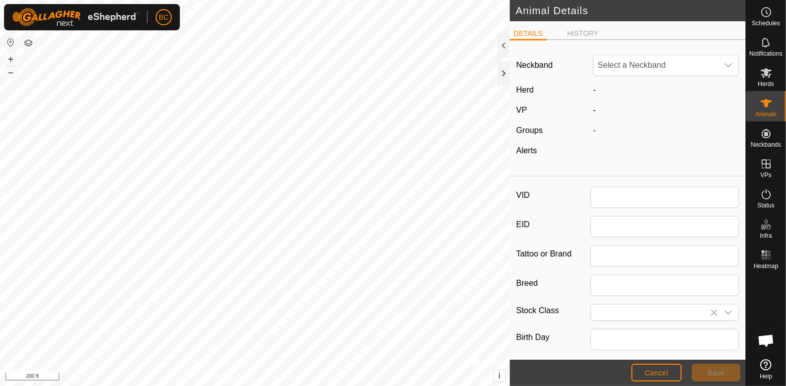
type input "8x"
type input "0"
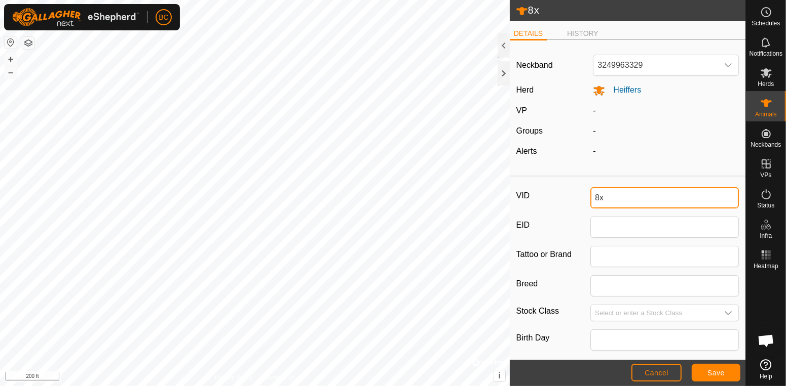
click at [656, 196] on input "8x" at bounding box center [664, 197] width 148 height 21
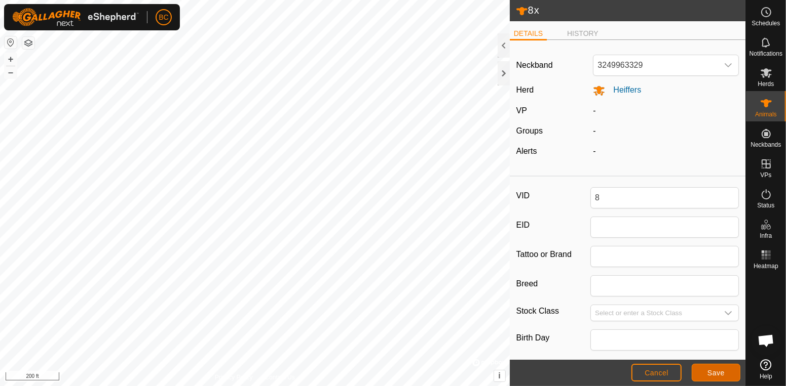
click at [726, 368] on button "Save" at bounding box center [715, 373] width 49 height 18
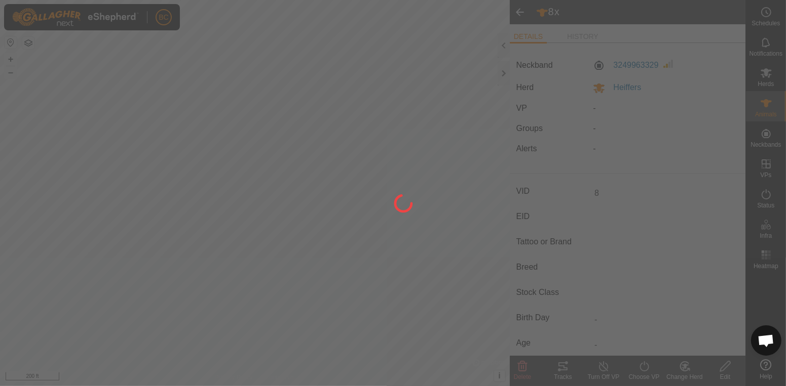
type input "8x"
type input "-"
type input "0 kg"
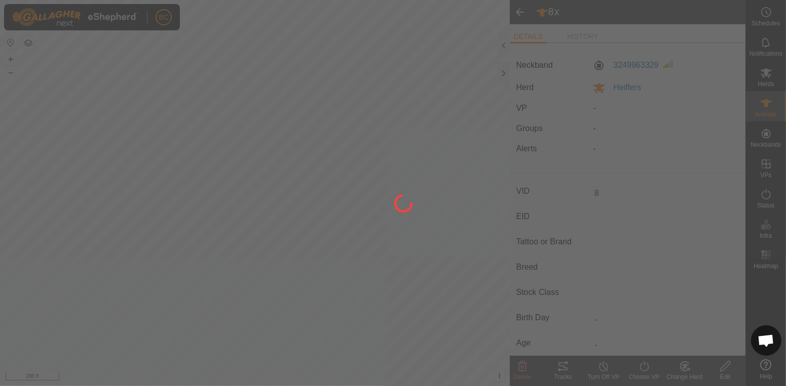
type input "-"
type input "8"
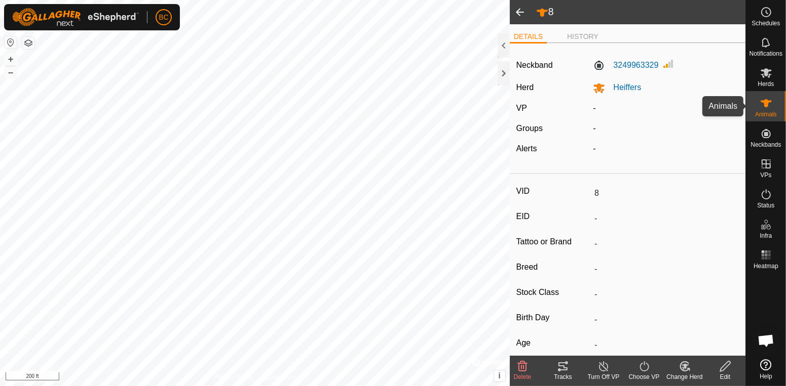
click at [766, 109] on es-animals-svg-icon at bounding box center [766, 103] width 18 height 16
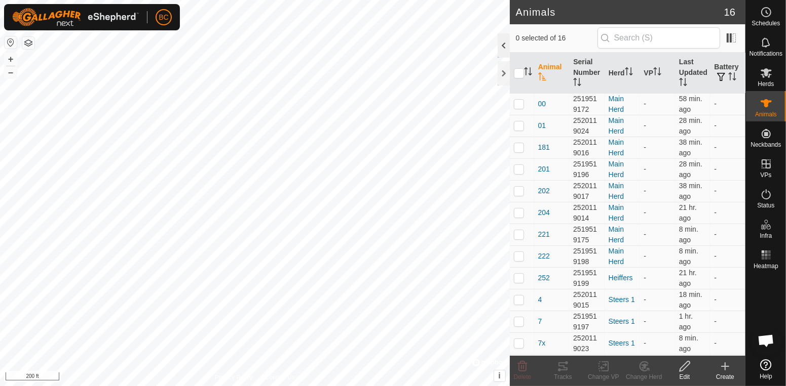
click at [503, 51] on div at bounding box center [503, 45] width 12 height 24
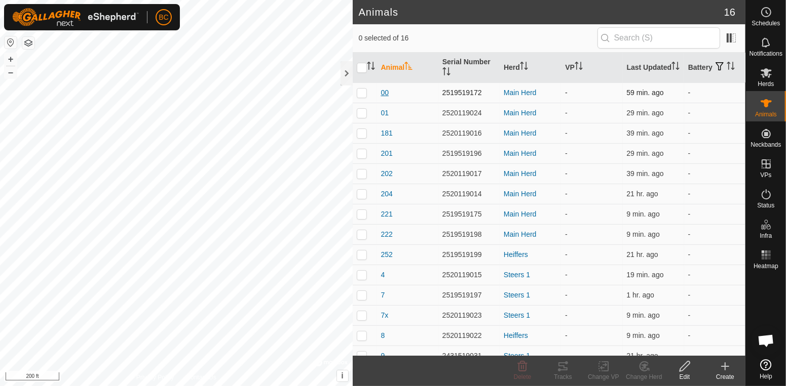
click at [383, 94] on span "00" at bounding box center [385, 93] width 8 height 11
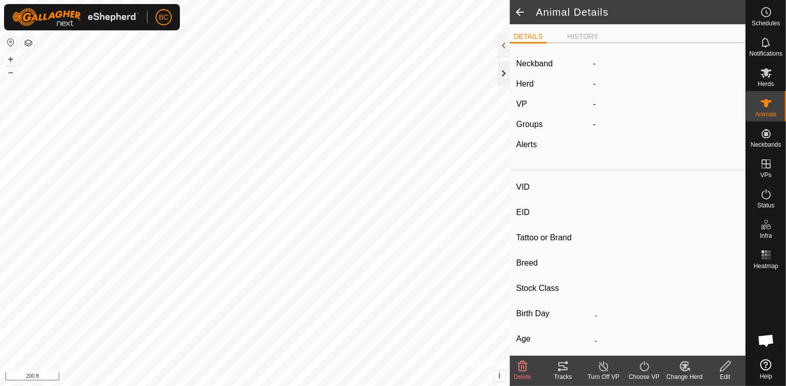
type input "00"
type input "-"
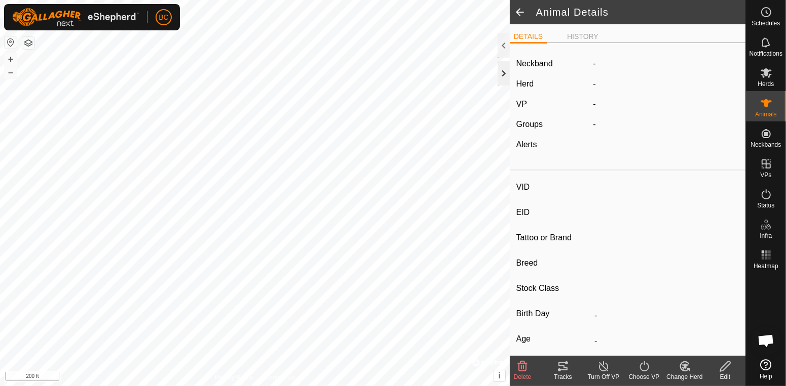
type input "Joined"
type input "0 kg"
type input "-"
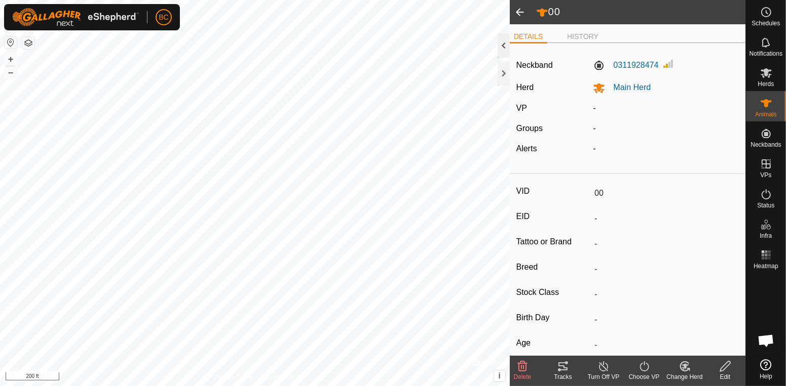
click at [501, 47] on div at bounding box center [503, 45] width 12 height 24
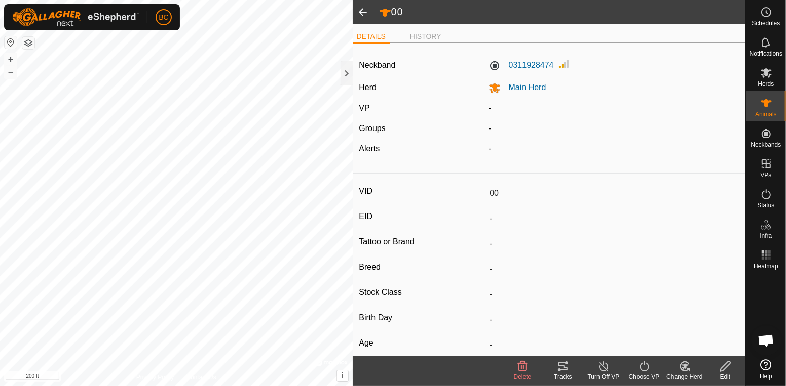
click at [366, 15] on span at bounding box center [363, 12] width 20 height 24
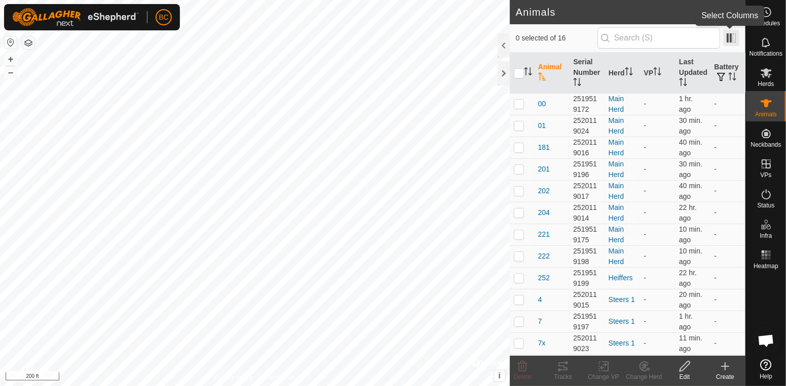
click at [728, 37] on span at bounding box center [731, 38] width 16 height 16
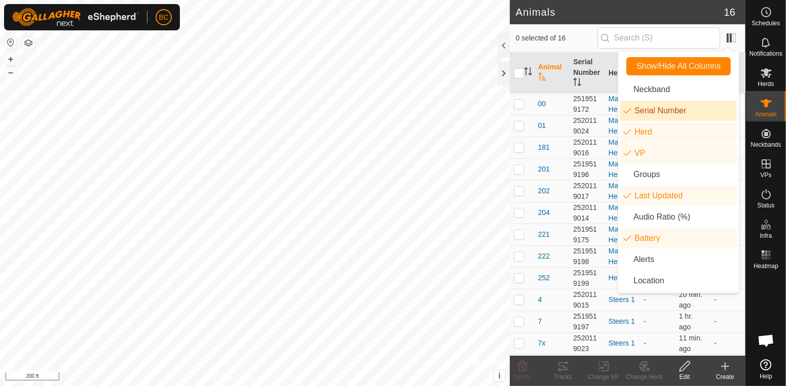
click at [670, 108] on li "Serial Number" at bounding box center [678, 111] width 116 height 20
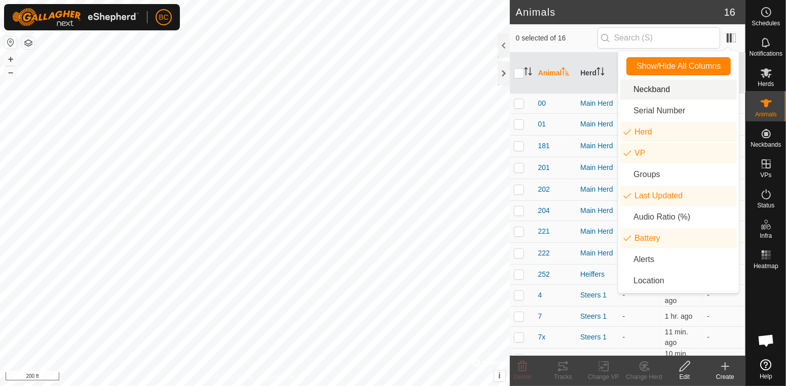
click at [671, 92] on li "Neckband" at bounding box center [678, 90] width 116 height 20
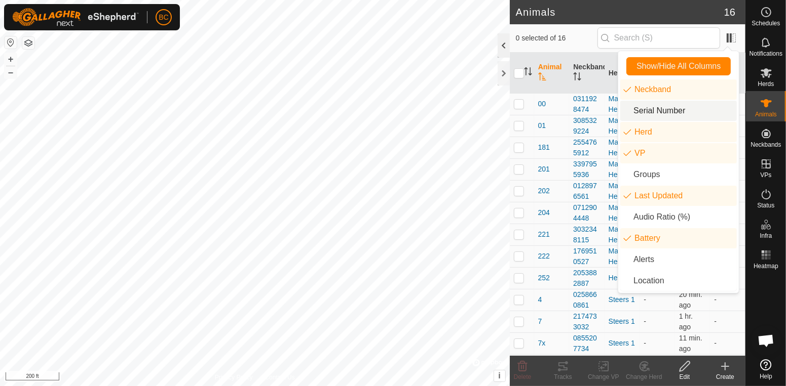
click at [504, 53] on div at bounding box center [503, 45] width 12 height 24
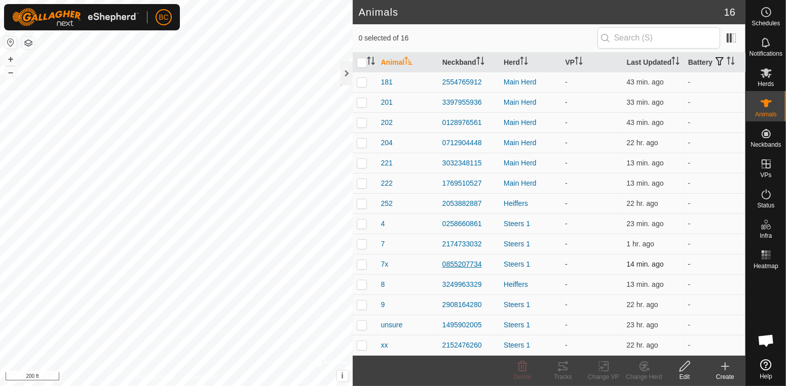
scroll to position [41, 0]
click at [764, 76] on icon at bounding box center [765, 73] width 11 height 10
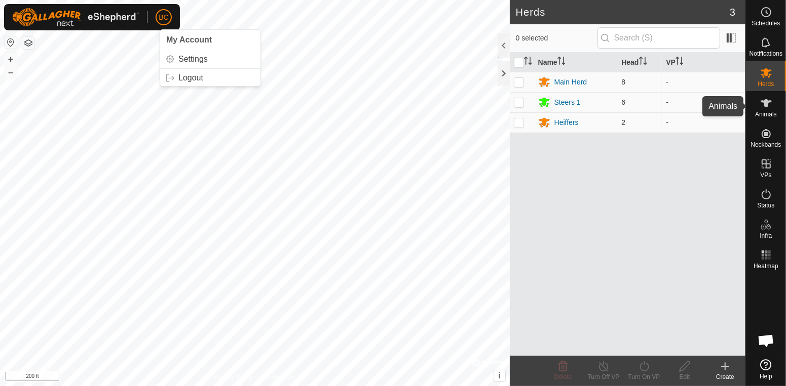
click at [770, 109] on icon at bounding box center [766, 103] width 12 height 12
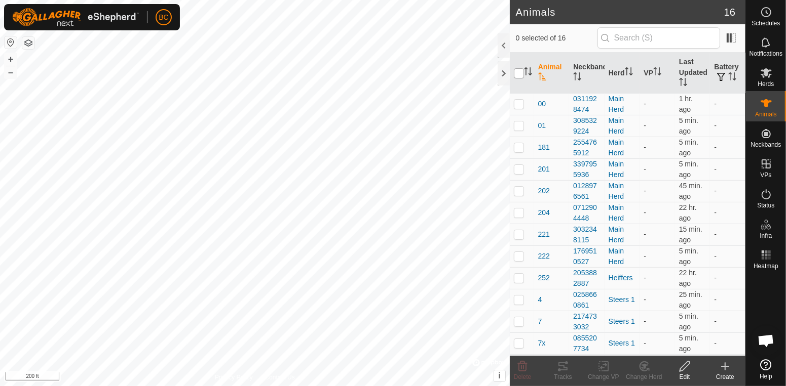
click at [521, 75] on input "checkbox" at bounding box center [519, 73] width 10 height 10
checkbox input "true"
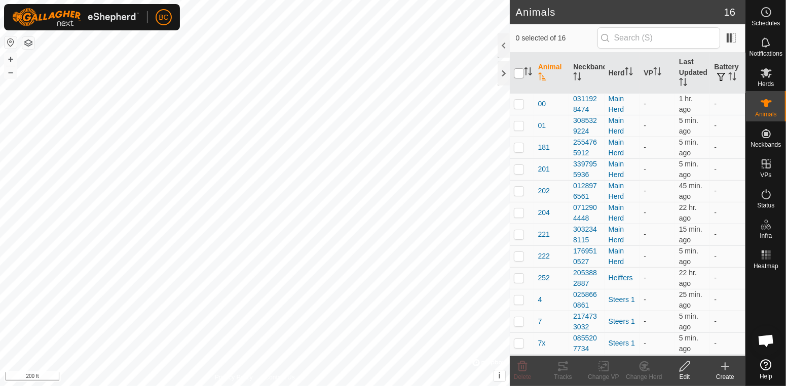
checkbox input "true"
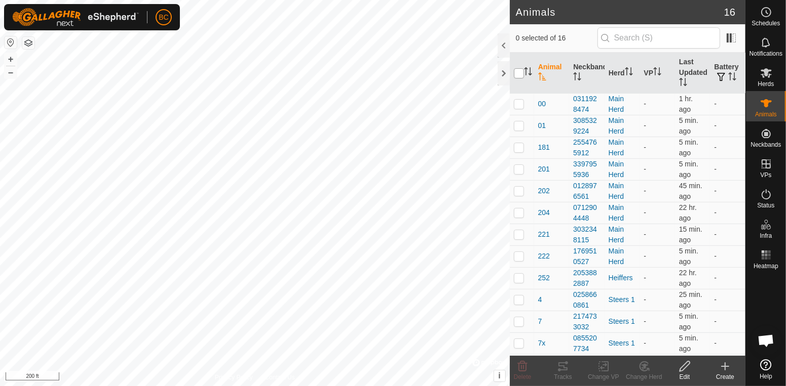
checkbox input "true"
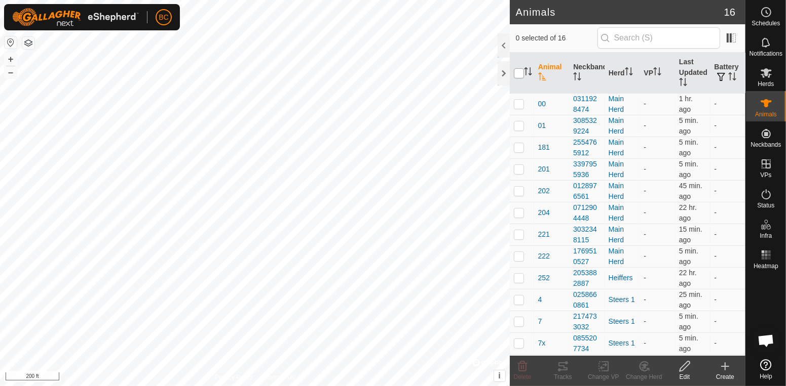
checkbox input "true"
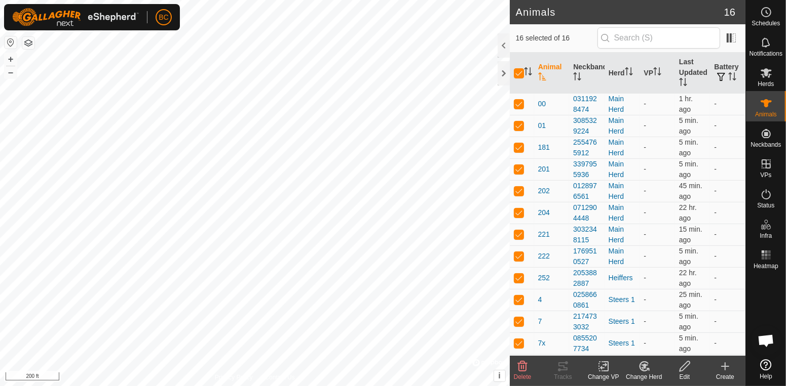
click at [604, 373] on div "Change VP" at bounding box center [603, 377] width 41 height 9
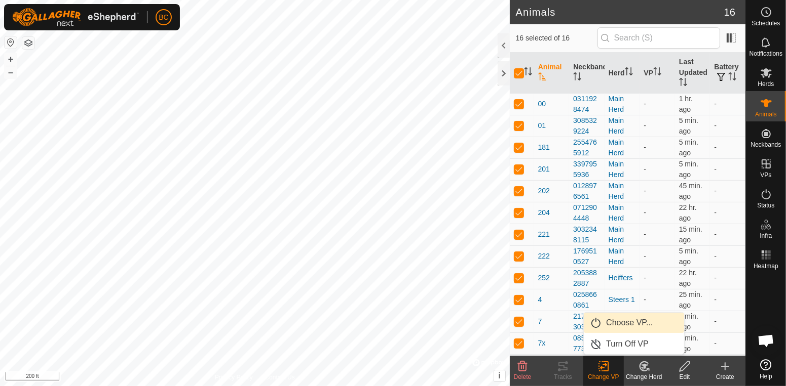
click at [607, 325] on link "Choose VP..." at bounding box center [633, 323] width 100 height 20
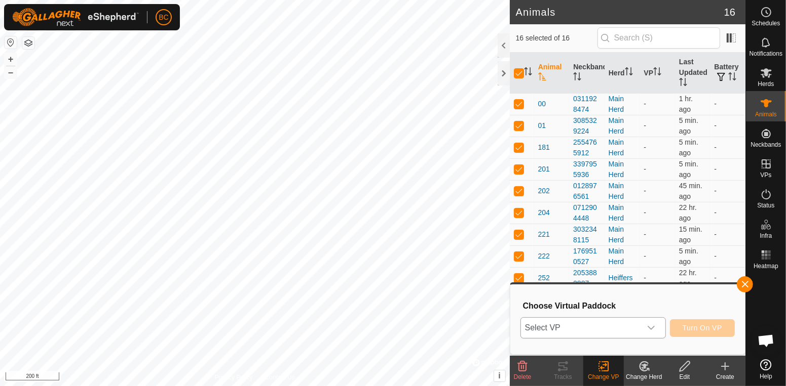
click at [656, 329] on div "dropdown trigger" at bounding box center [651, 328] width 20 height 20
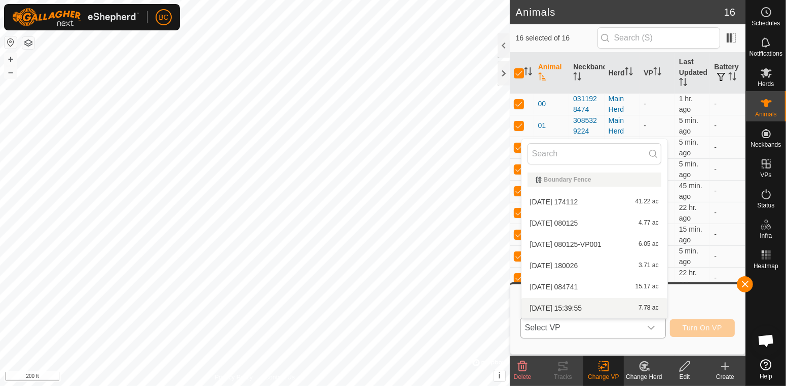
click at [637, 312] on li "2025-10-02 15:39:55 7.78 ac" at bounding box center [594, 308] width 146 height 20
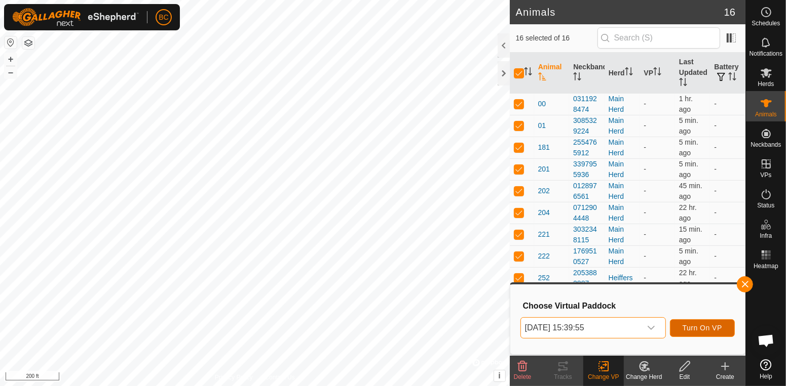
click at [691, 327] on span "Turn On VP" at bounding box center [702, 328] width 40 height 8
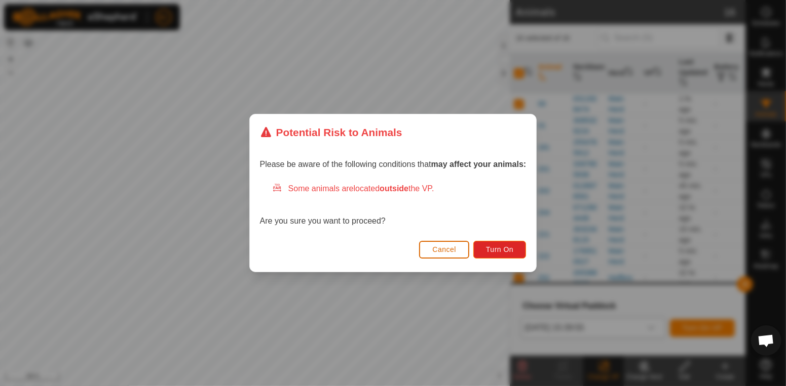
click at [455, 251] on span "Cancel" at bounding box center [444, 250] width 24 height 8
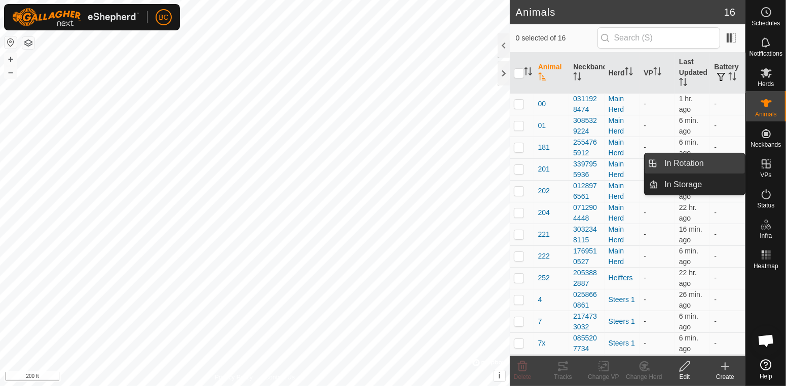
click at [687, 164] on link "In Rotation" at bounding box center [701, 163] width 87 height 20
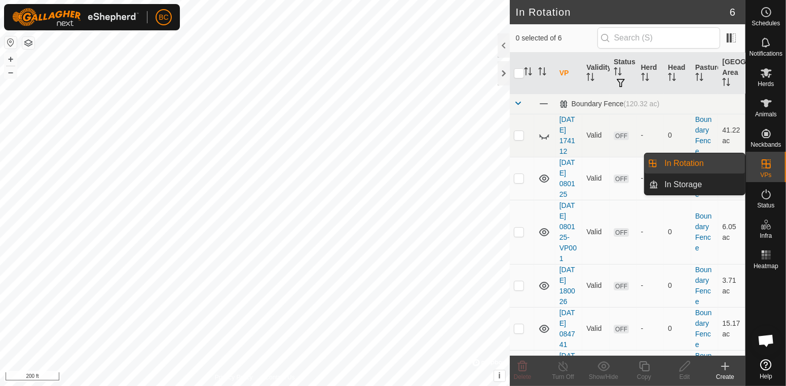
scroll to position [40, 0]
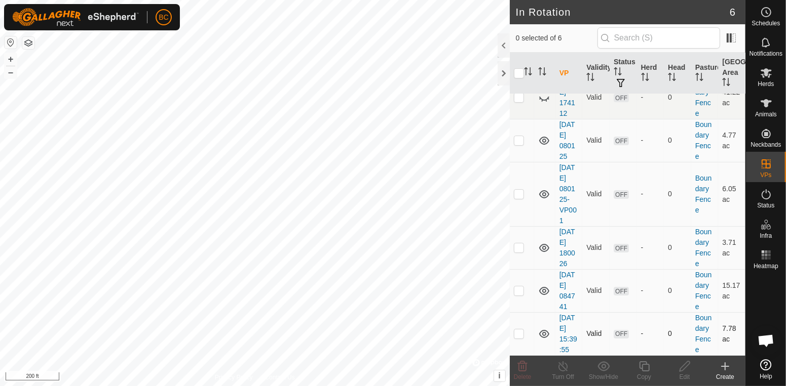
click at [522, 335] on p-checkbox at bounding box center [519, 334] width 10 height 8
checkbox input "true"
click at [544, 334] on icon at bounding box center [544, 334] width 12 height 12
click at [733, 36] on span at bounding box center [731, 38] width 16 height 16
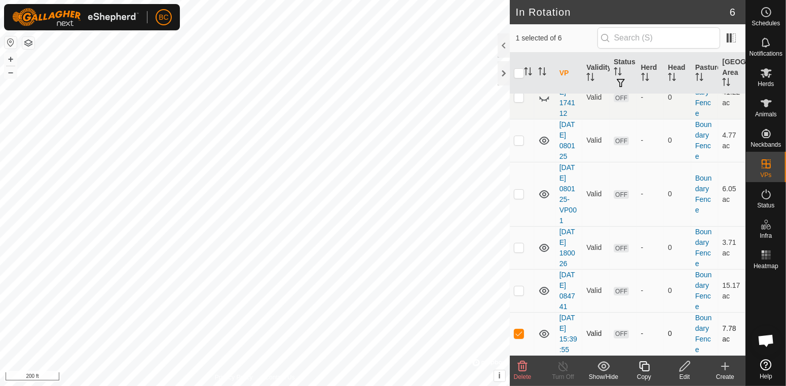
click at [607, 366] on icon at bounding box center [603, 367] width 13 height 12
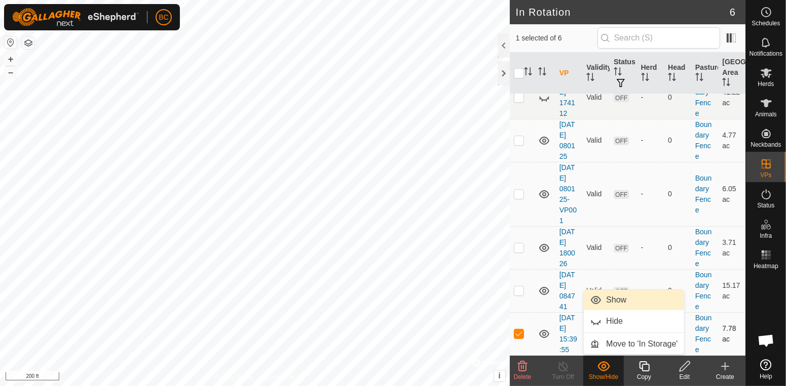
click at [612, 303] on span "Show" at bounding box center [616, 300] width 20 height 12
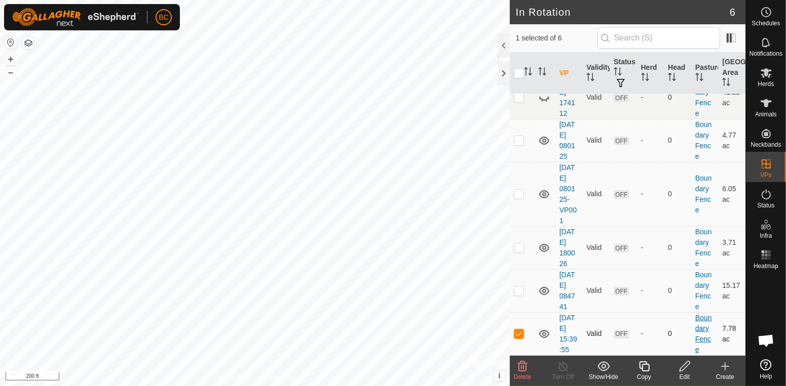
click at [700, 331] on link "Boundary Fence" at bounding box center [703, 334] width 17 height 40
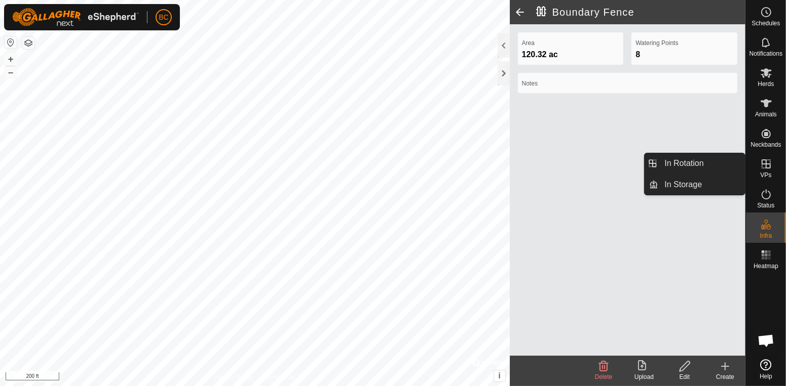
click at [761, 175] on span "VPs" at bounding box center [765, 175] width 11 height 6
click at [721, 164] on link "In Rotation" at bounding box center [701, 163] width 87 height 20
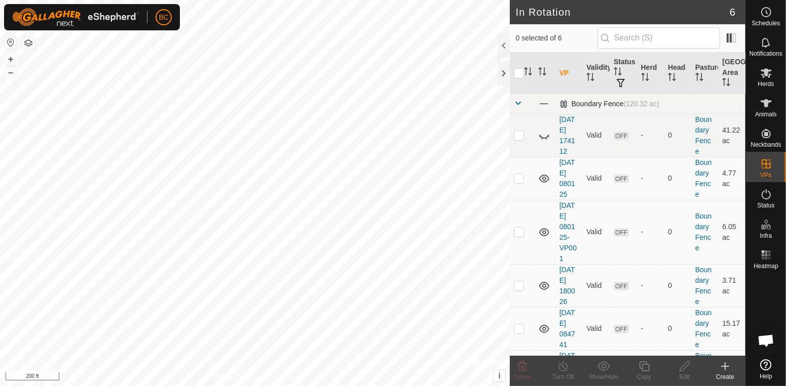
scroll to position [40, 0]
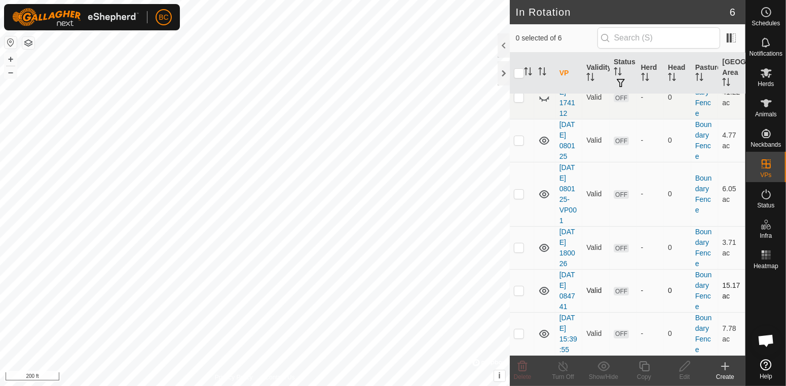
click at [517, 292] on p-checkbox at bounding box center [519, 291] width 10 height 8
checkbox input "true"
click at [564, 294] on link "[DATE] 084741" at bounding box center [567, 291] width 16 height 40
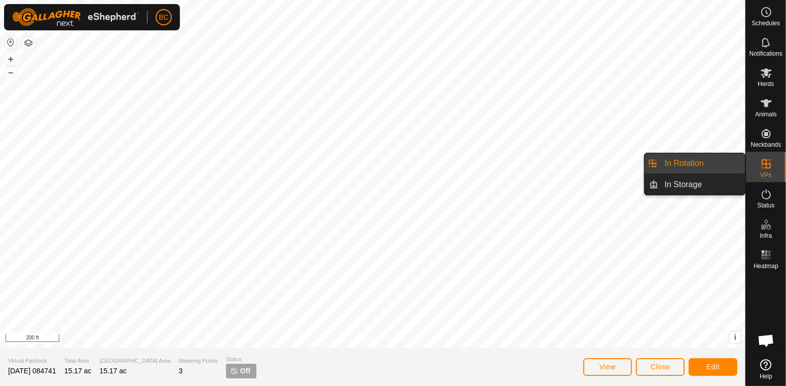
click at [705, 165] on link "In Rotation" at bounding box center [701, 163] width 87 height 20
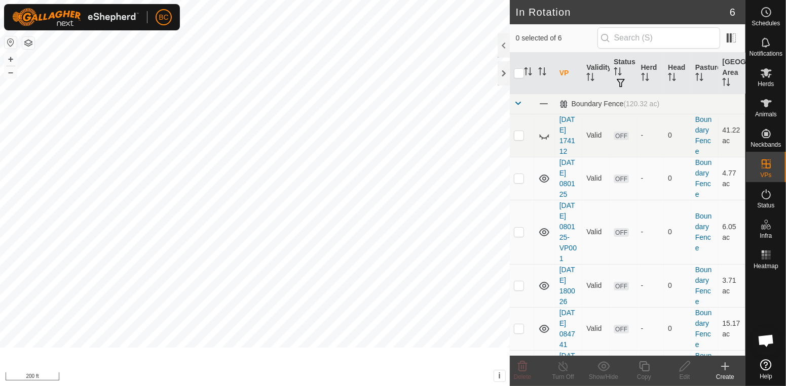
click at [705, 165] on link "In Rotation" at bounding box center [701, 163] width 87 height 20
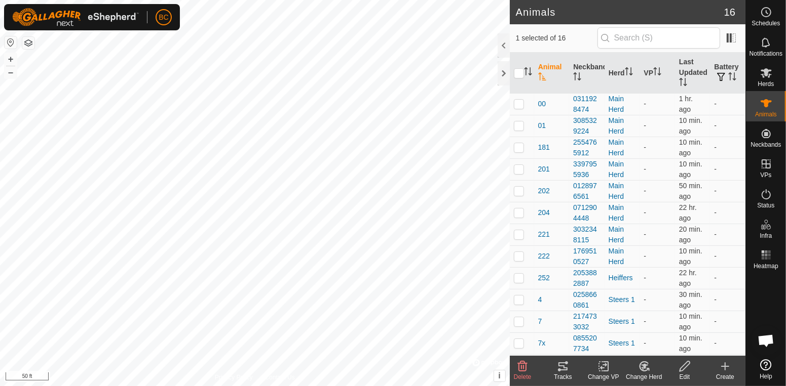
checkbox input "false"
checkbox input "true"
checkbox input "false"
checkbox input "true"
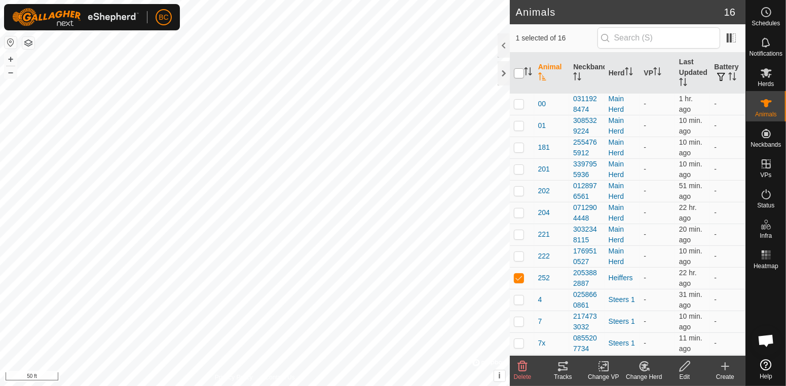
click at [519, 78] on input "checkbox" at bounding box center [519, 73] width 10 height 10
checkbox input "true"
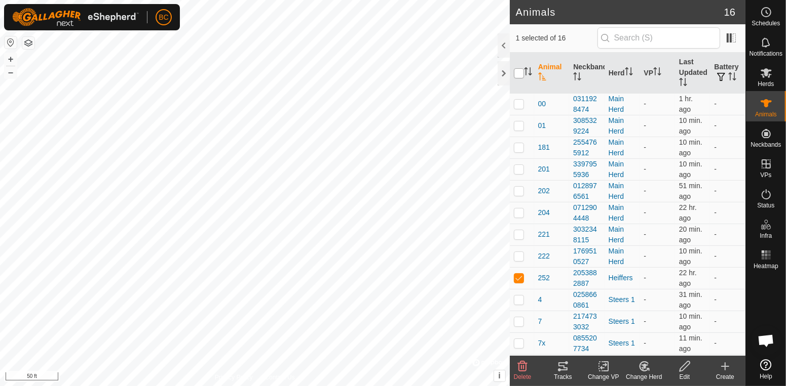
checkbox input "true"
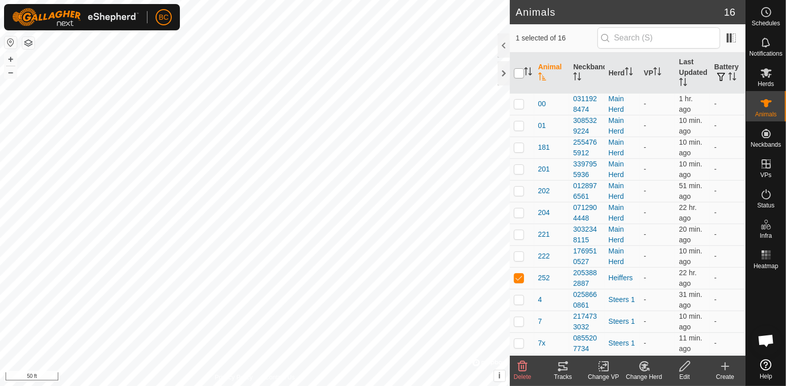
checkbox input "true"
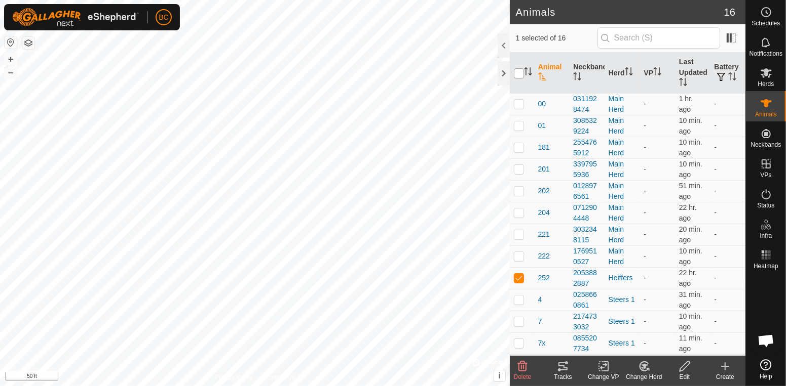
checkbox input "true"
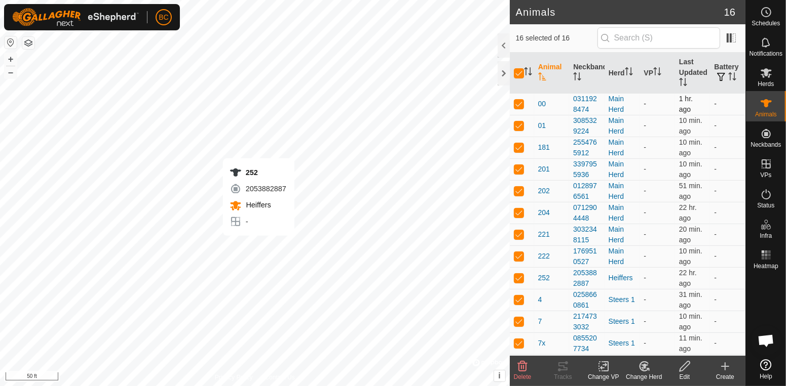
checkbox input "false"
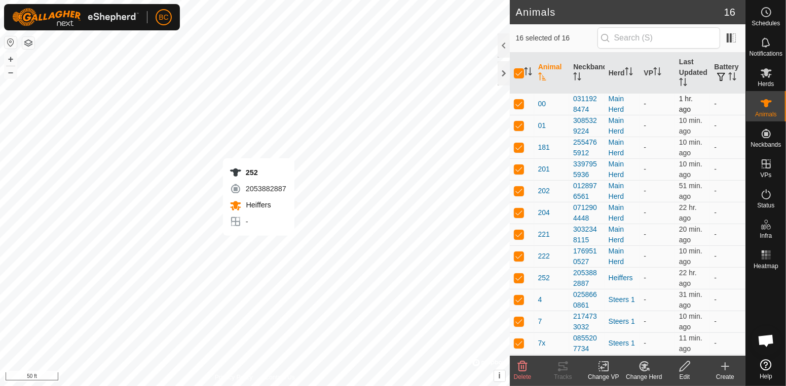
checkbox input "false"
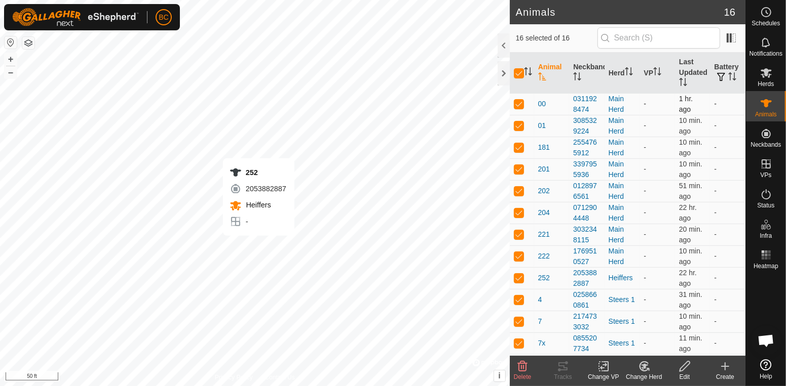
checkbox input "false"
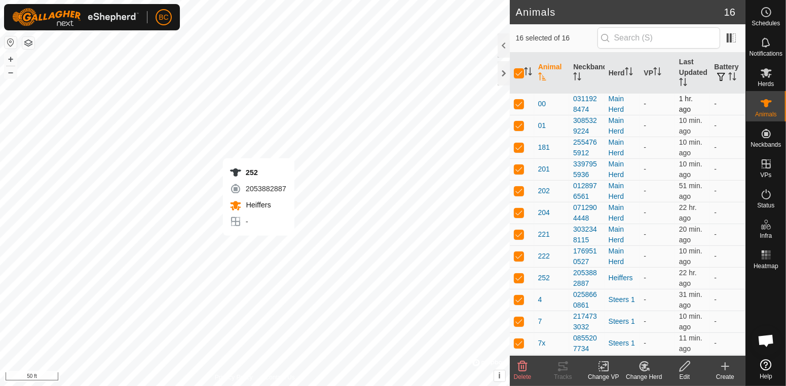
checkbox input "false"
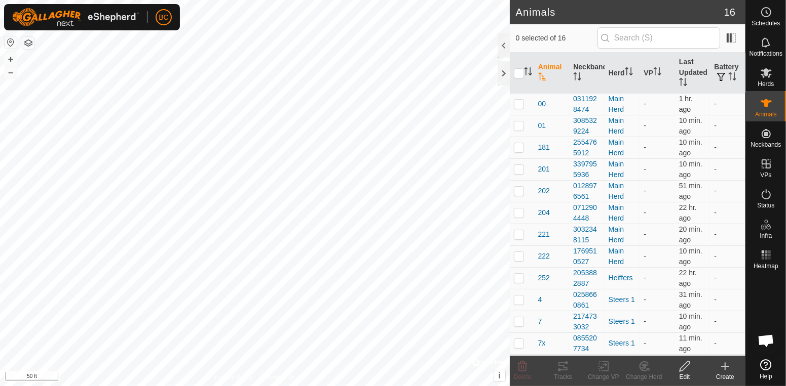
checkbox input "true"
